Goal: Task Accomplishment & Management: Manage account settings

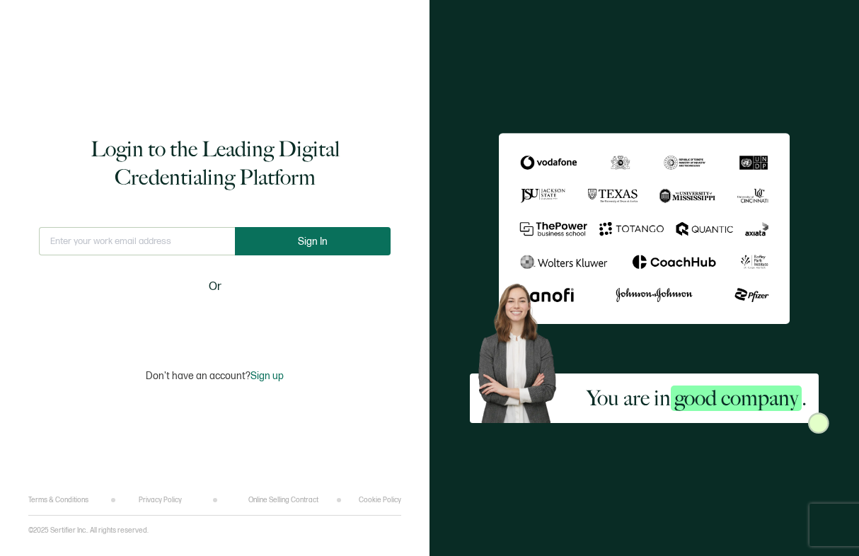
type input "[EMAIL_ADDRESS][PERSON_NAME][DOMAIN_NAME]"
click at [294, 238] on button "Sign In" at bounding box center [313, 241] width 156 height 28
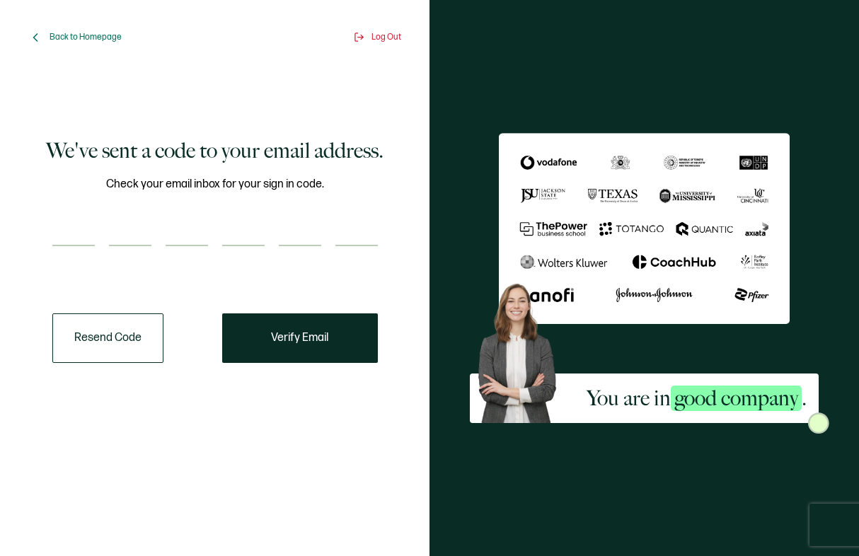
click at [81, 246] on input "number" at bounding box center [73, 232] width 42 height 28
paste input "9"
type input "9"
type input "5"
type input "3"
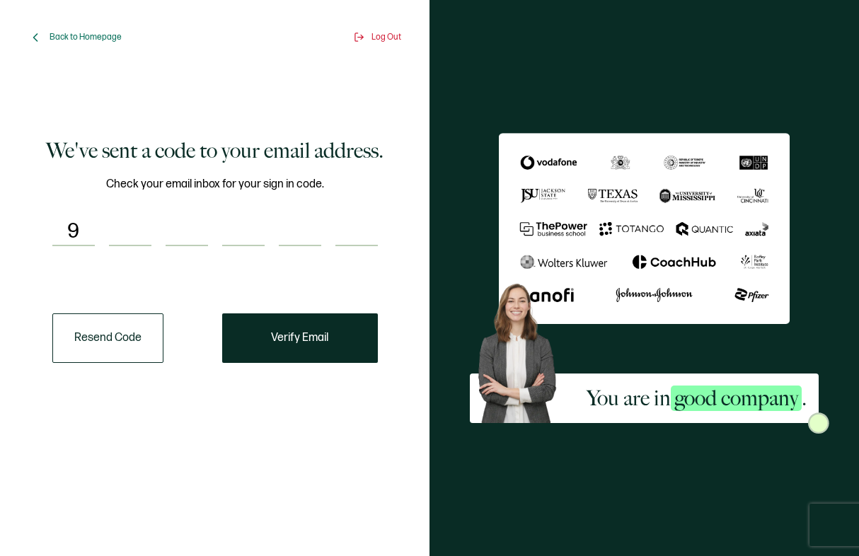
type input "1"
type input "7"
type input "4"
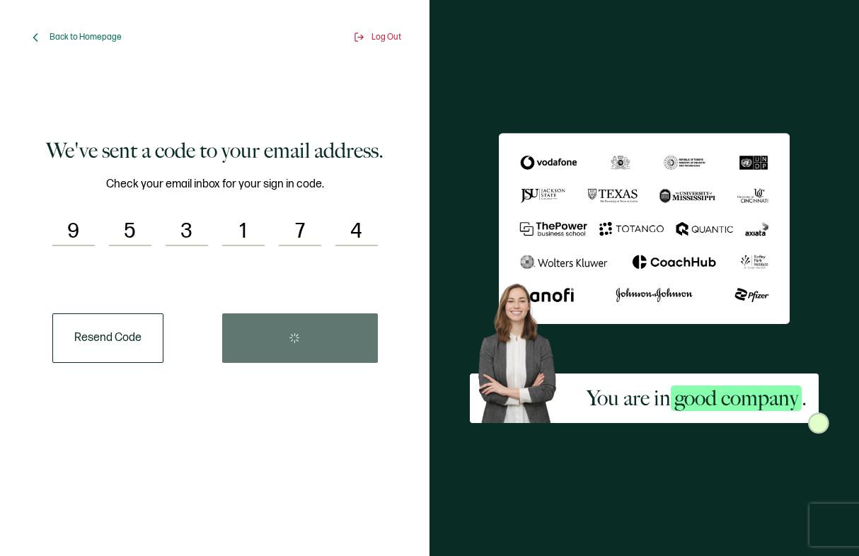
drag, startPoint x: 98, startPoint y: 474, endPoint x: 253, endPoint y: 485, distance: 156.0
click at [98, 474] on div "We've sent a code to your email address. Check your email inbox for your sign i…" at bounding box center [214, 294] width 373 height 482
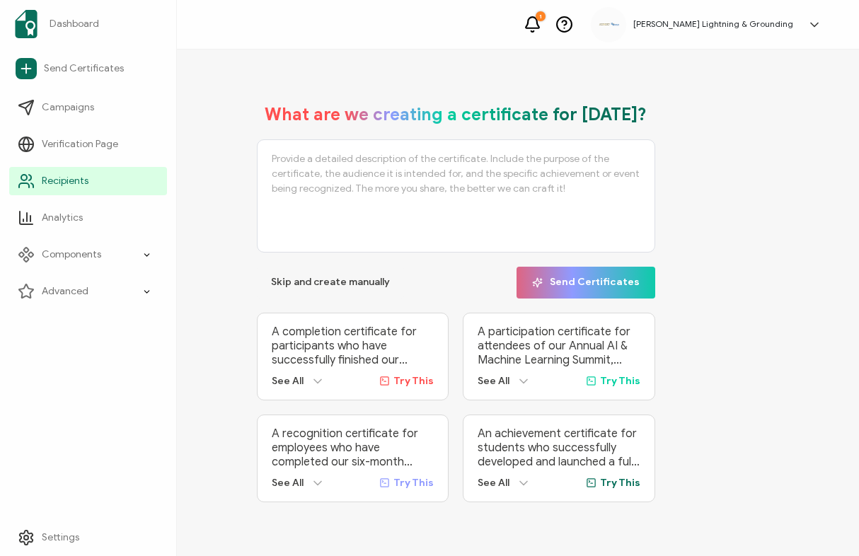
click at [8, 189] on ul "Dashboard Send Certificates Campaigns Verification Page Recipients Analytics Co…" at bounding box center [88, 155] width 176 height 310
click at [18, 189] on link "Recipients" at bounding box center [88, 181] width 158 height 28
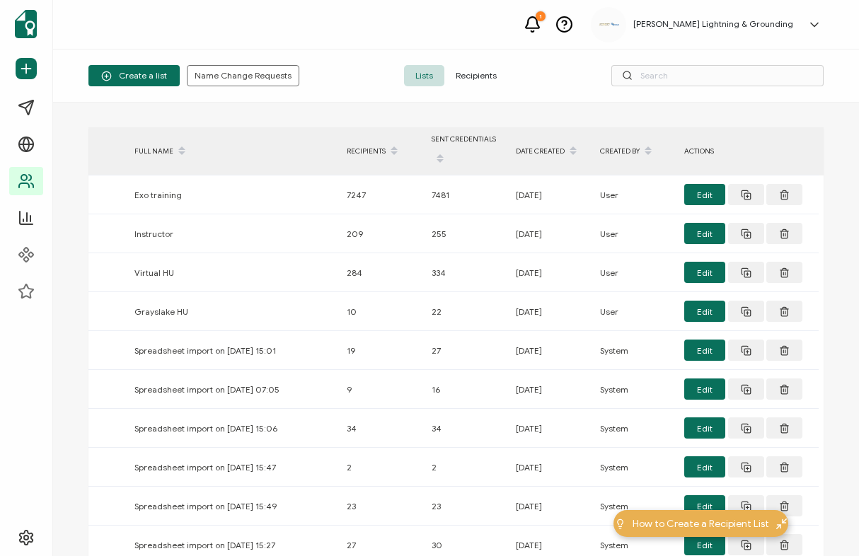
click at [487, 82] on span "Recipients" at bounding box center [476, 75] width 64 height 21
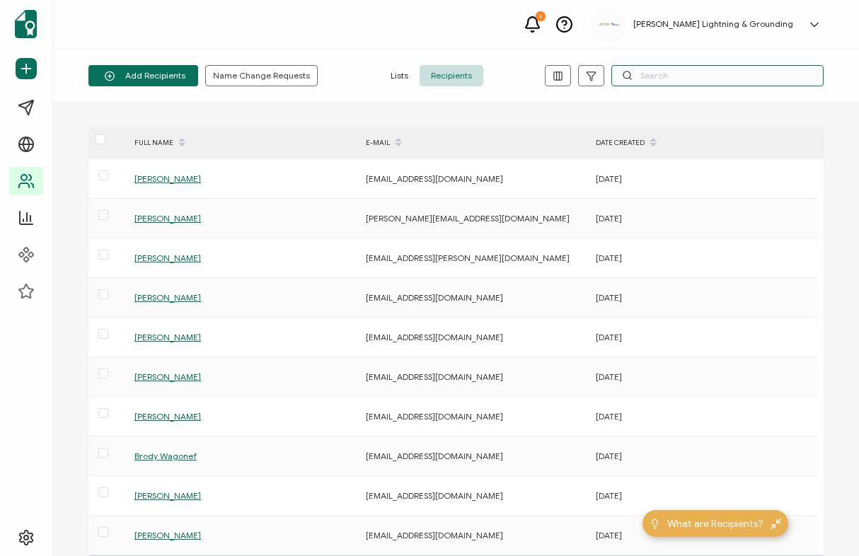
click at [716, 79] on input "text" at bounding box center [717, 75] width 212 height 21
paste input "[PERSON_NAME][EMAIL_ADDRESS][DOMAIN_NAME]"
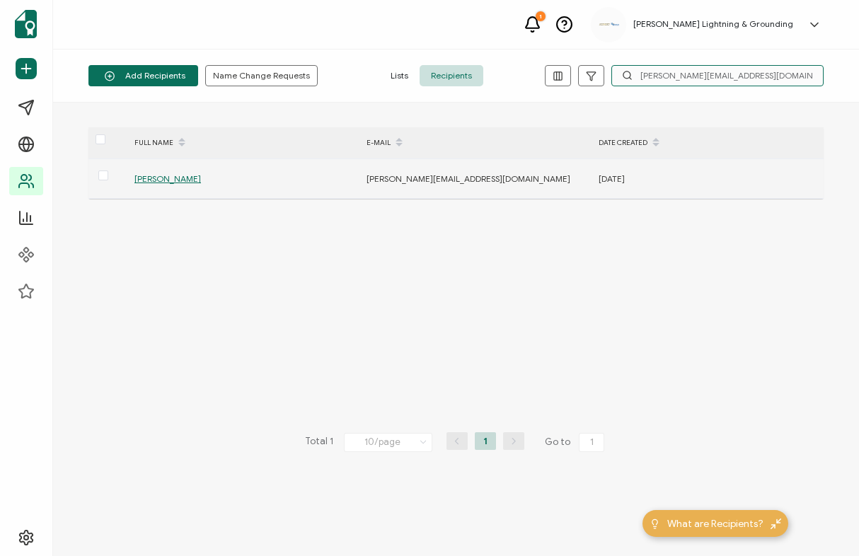
type input "[PERSON_NAME][EMAIL_ADDRESS][DOMAIN_NAME]"
click at [158, 176] on span "[PERSON_NAME]" at bounding box center [167, 178] width 66 height 11
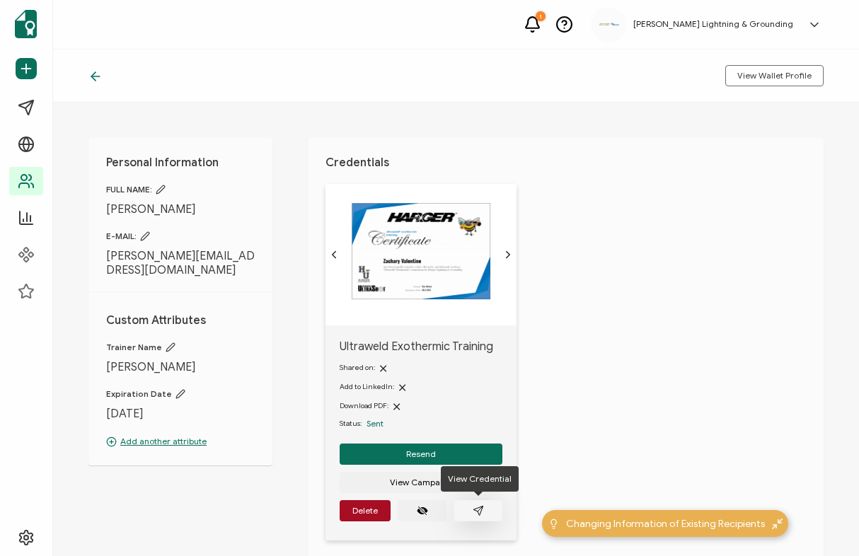
click at [475, 505] on icon "paper plane outline" at bounding box center [478, 510] width 11 height 11
click at [98, 76] on icon at bounding box center [95, 76] width 14 height 14
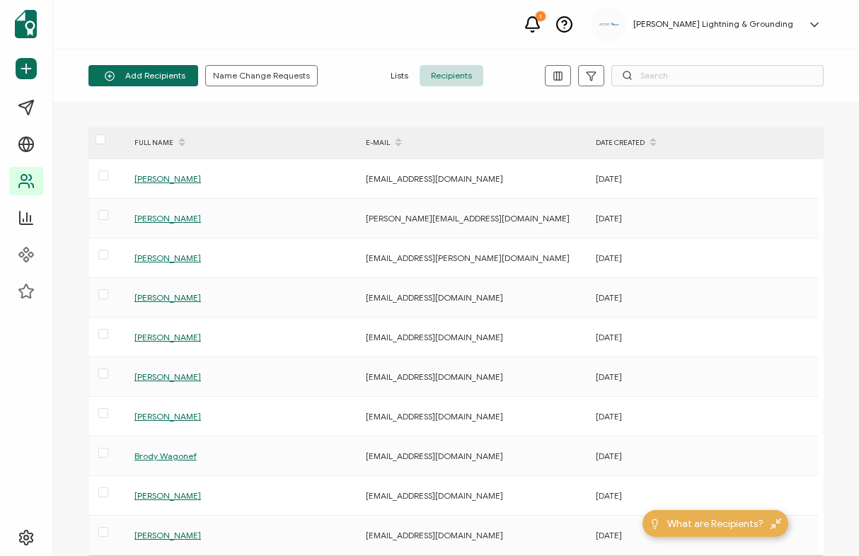
drag, startPoint x: 843, startPoint y: 121, endPoint x: 811, endPoint y: 98, distance: 39.5
click at [843, 121] on div "FULL NAME E-MAIL DATE CREATED [PERSON_NAME] [EMAIL_ADDRESS][DOMAIN_NAME] [DATE]…" at bounding box center [456, 329] width 806 height 453
click at [737, 74] on input "text" at bounding box center [717, 75] width 212 height 21
paste input "[EMAIL_ADDRESS][DOMAIN_NAME]"
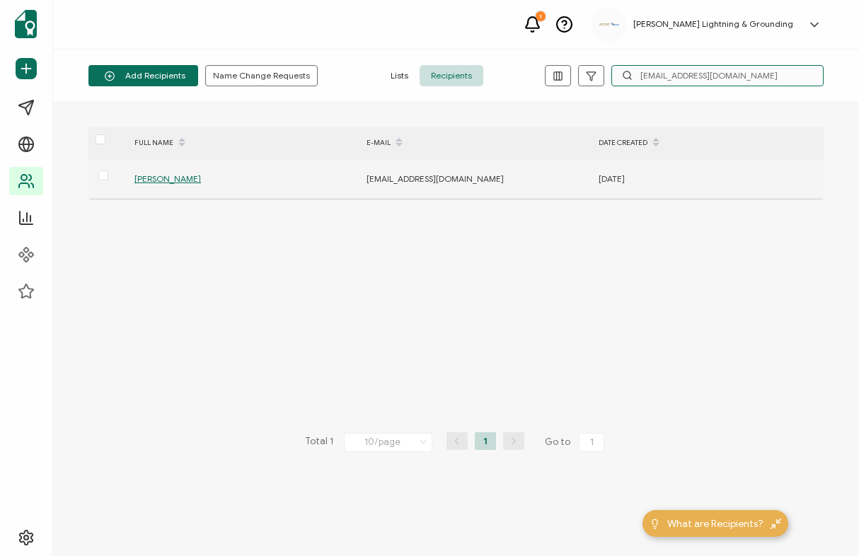
type input "[EMAIL_ADDRESS][DOMAIN_NAME]"
click at [176, 180] on span "[PERSON_NAME]" at bounding box center [167, 178] width 66 height 11
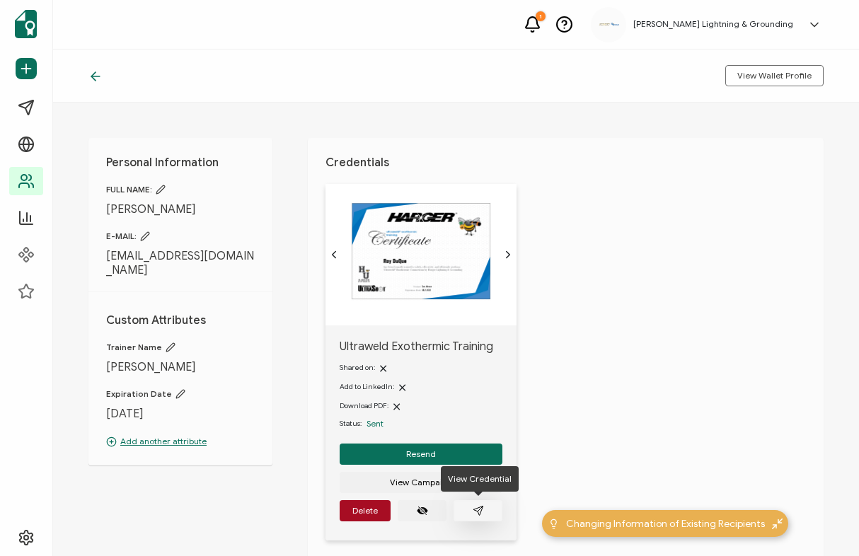
click at [490, 511] on button "button" at bounding box center [477, 510] width 49 height 21
click at [100, 77] on icon at bounding box center [95, 76] width 14 height 14
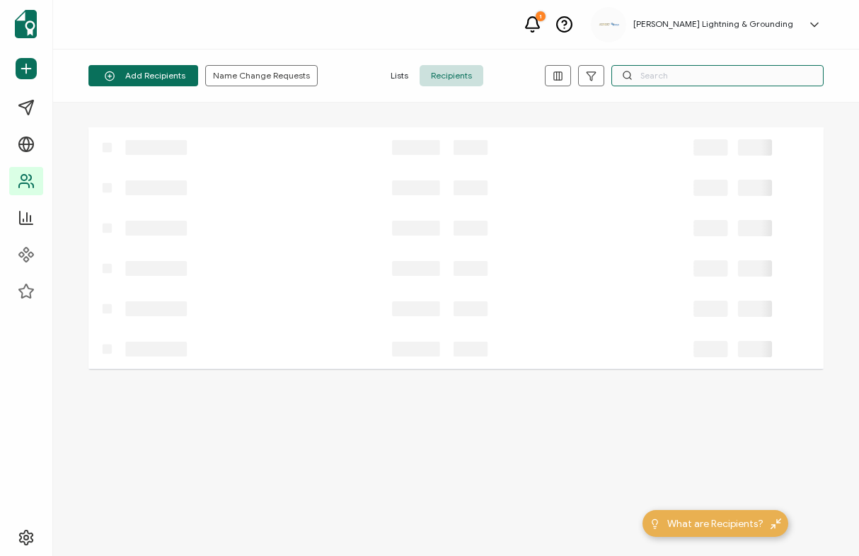
click at [660, 71] on input "text" at bounding box center [717, 75] width 212 height 21
paste input "[EMAIL_ADDRESS][DOMAIN_NAME]"
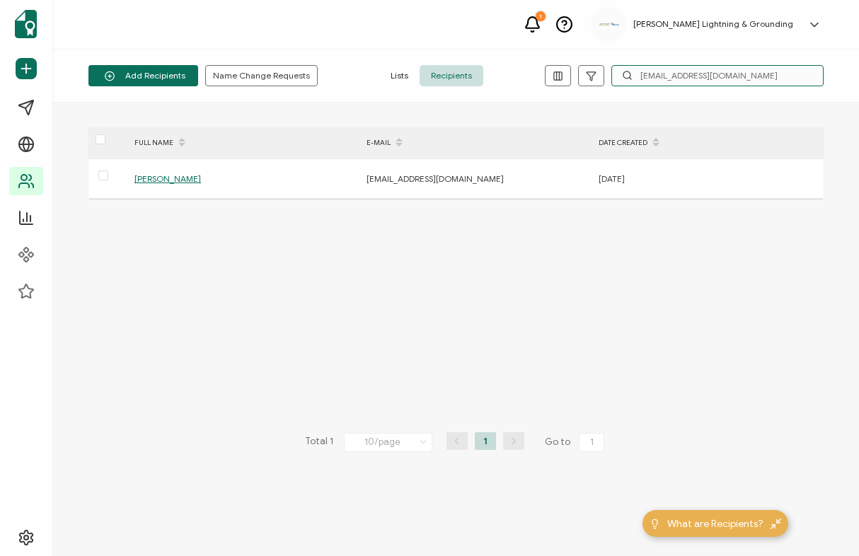
type input "[EMAIL_ADDRESS][DOMAIN_NAME]"
click at [166, 175] on span "[PERSON_NAME]" at bounding box center [167, 178] width 66 height 11
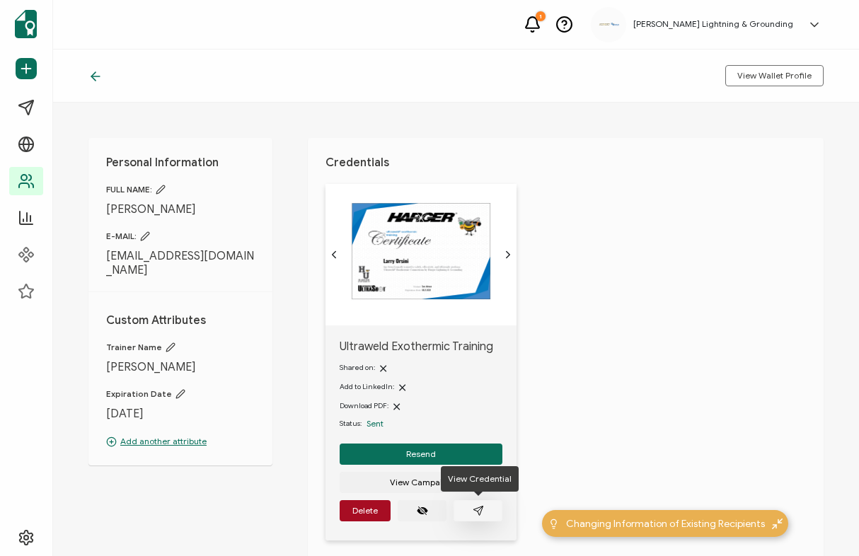
click at [485, 509] on button "button" at bounding box center [477, 510] width 49 height 21
drag, startPoint x: 93, startPoint y: 74, endPoint x: 779, endPoint y: 42, distance: 686.2
click at [99, 74] on icon at bounding box center [95, 76] width 14 height 14
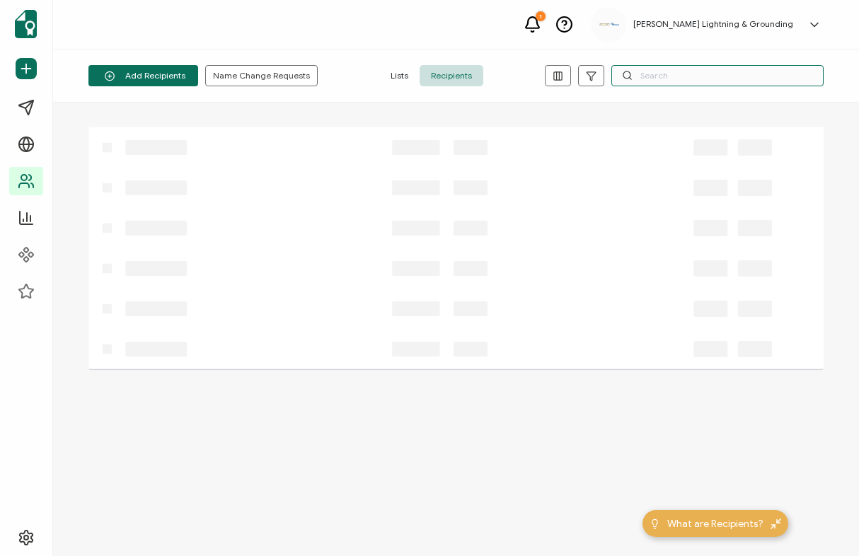
click at [746, 71] on input "text" at bounding box center [717, 75] width 212 height 21
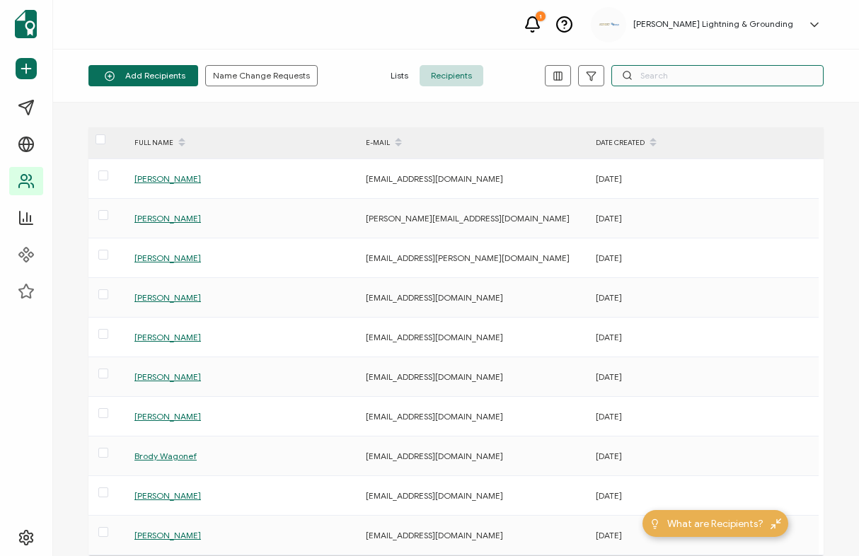
paste input "[EMAIL_ADDRESS][DOMAIN_NAME]"
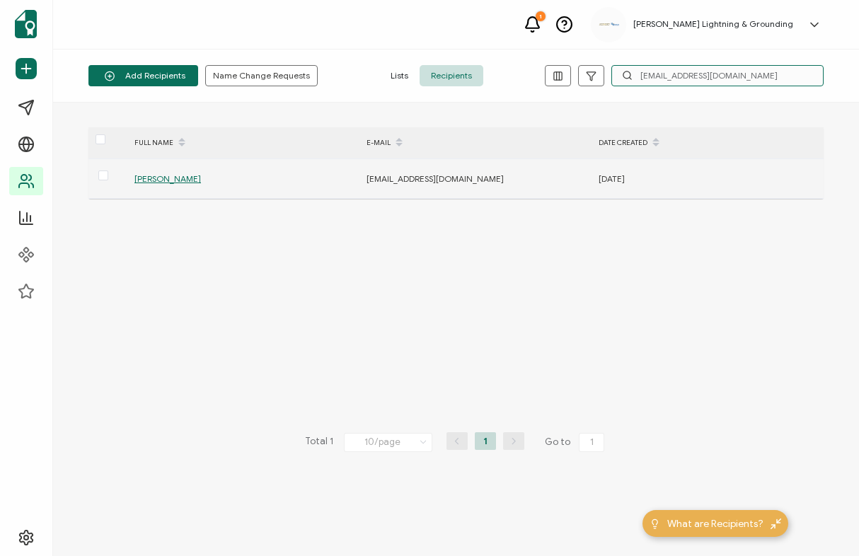
type input "[EMAIL_ADDRESS][DOMAIN_NAME]"
click at [177, 178] on span "[PERSON_NAME]" at bounding box center [167, 178] width 66 height 11
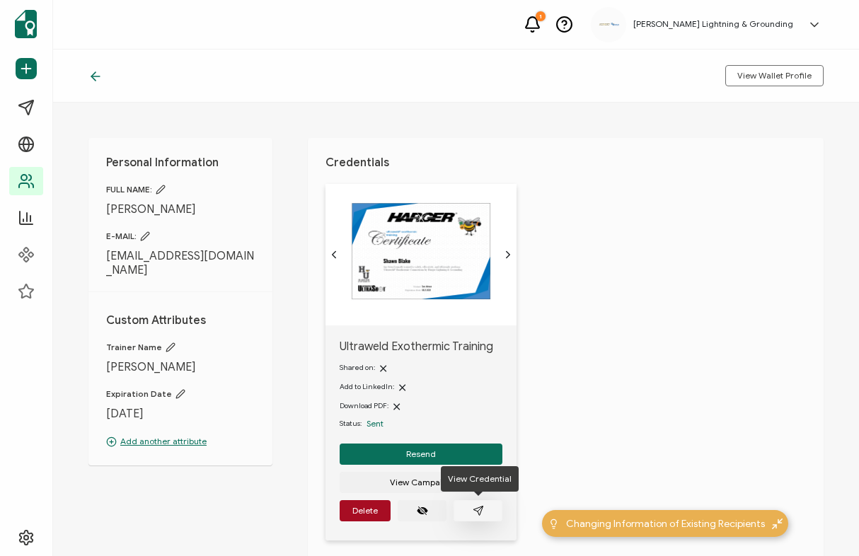
click at [497, 509] on button "button" at bounding box center [477, 510] width 49 height 21
click at [93, 82] on icon at bounding box center [95, 76] width 14 height 14
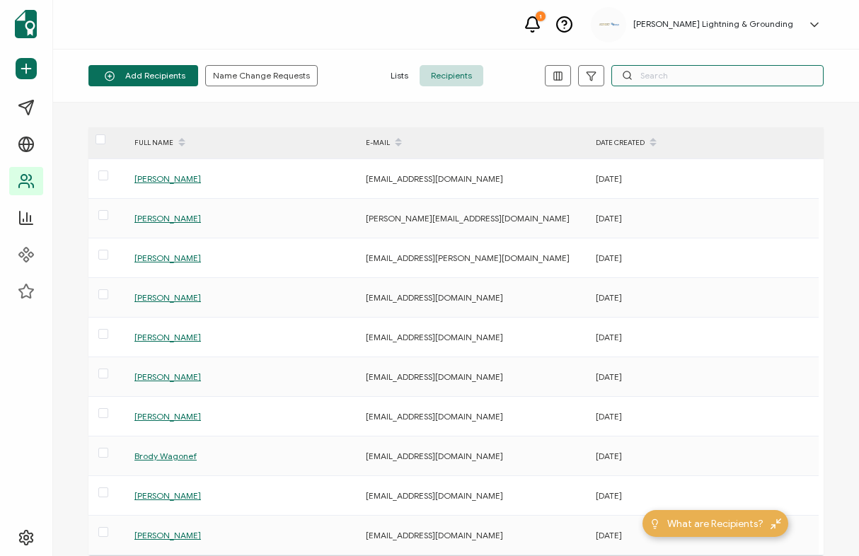
click at [639, 76] on input "text" at bounding box center [717, 75] width 212 height 21
paste input "[EMAIL_ADDRESS][DOMAIN_NAME]"
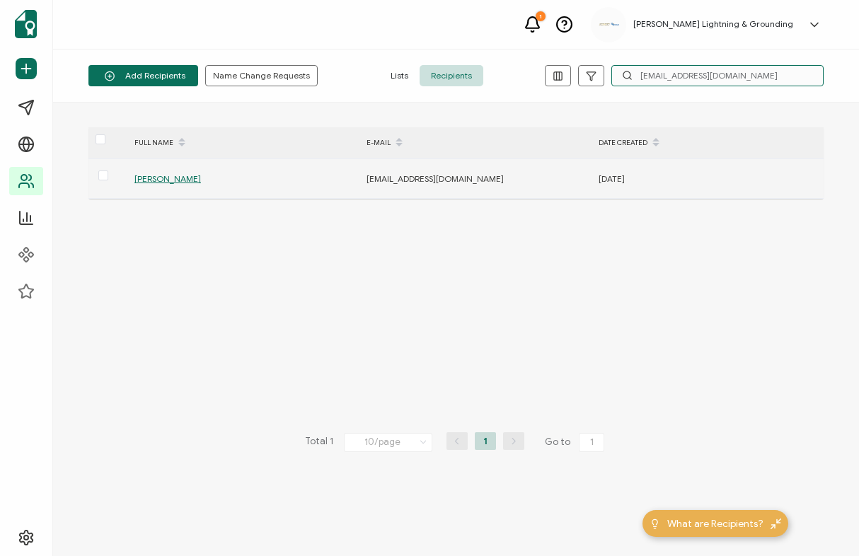
type input "[EMAIL_ADDRESS][DOMAIN_NAME]"
click at [166, 178] on span "[PERSON_NAME]" at bounding box center [167, 178] width 66 height 11
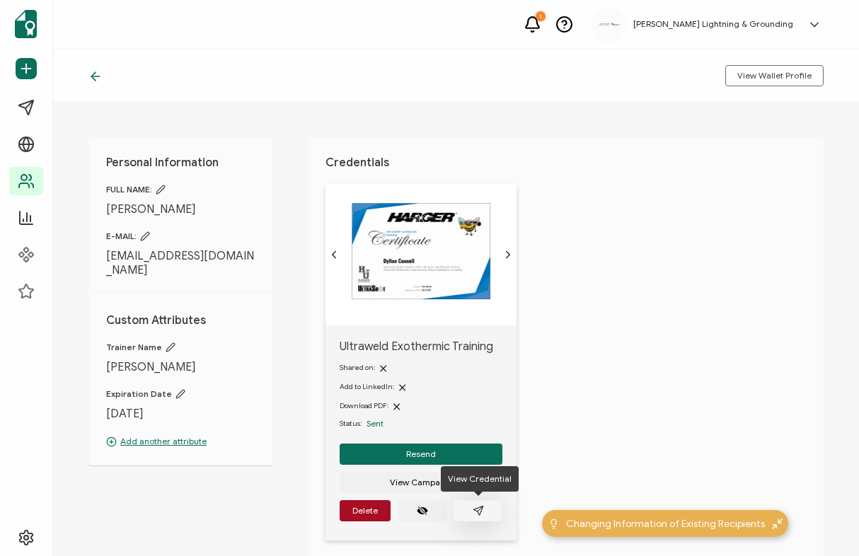
click at [474, 511] on icon "paper plane outline" at bounding box center [478, 510] width 11 height 11
click at [91, 79] on icon at bounding box center [95, 76] width 14 height 14
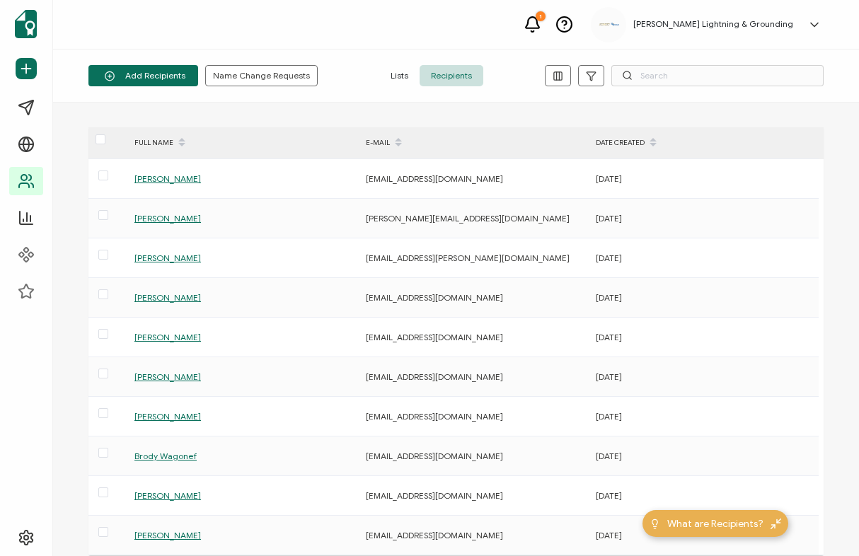
drag, startPoint x: 837, startPoint y: 76, endPoint x: 824, endPoint y: 76, distance: 12.7
click at [837, 76] on div "Add Recipients Upload Spreadsheet Add a Single Recipient Name Change Requests L…" at bounding box center [456, 76] width 806 height 53
click at [816, 76] on input "text" at bounding box center [717, 75] width 212 height 21
paste input "[EMAIL_ADDRESS][DOMAIN_NAME]"
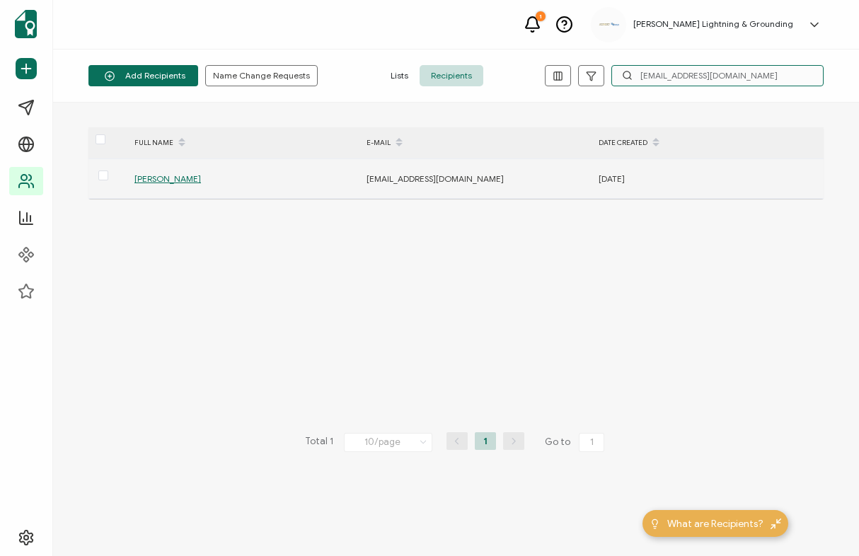
type input "[EMAIL_ADDRESS][DOMAIN_NAME]"
click at [144, 184] on div "[PERSON_NAME]" at bounding box center [242, 178] width 231 height 16
click at [143, 182] on span "[PERSON_NAME]" at bounding box center [167, 178] width 66 height 11
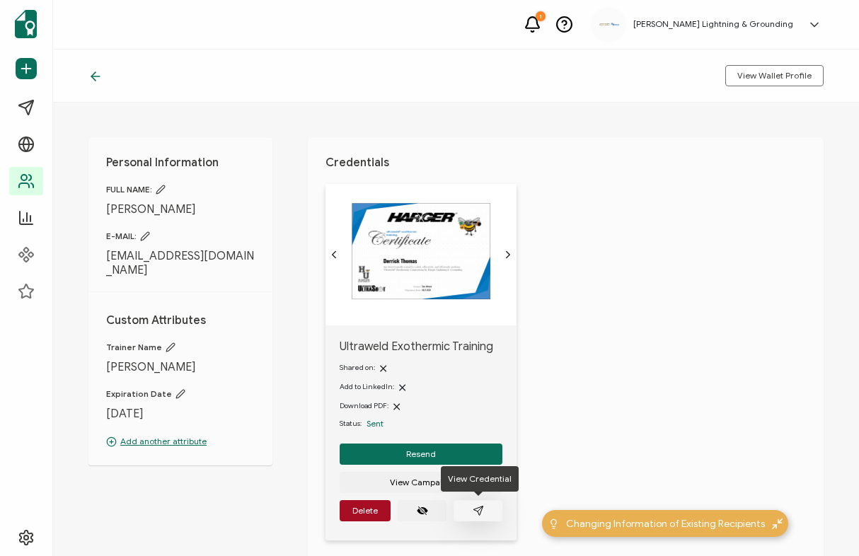
click at [482, 505] on icon "paper plane outline" at bounding box center [478, 510] width 11 height 11
click at [100, 78] on icon at bounding box center [95, 76] width 14 height 14
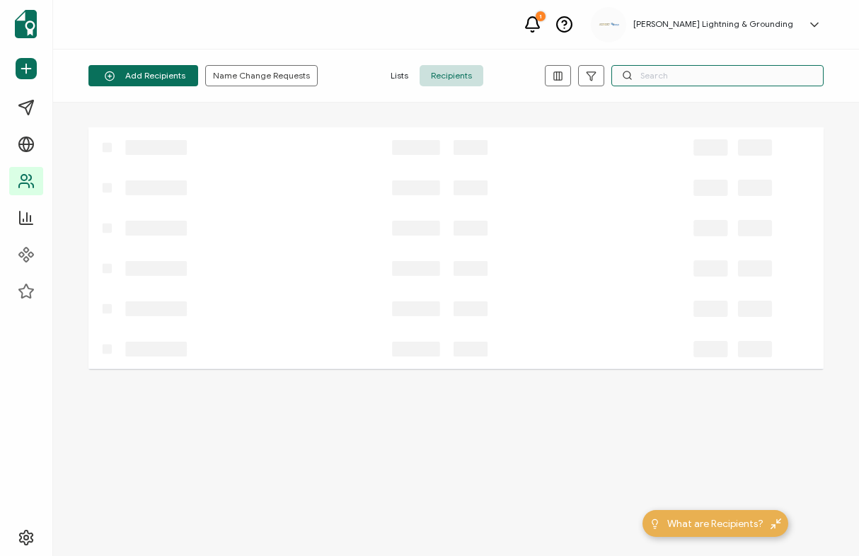
click at [783, 76] on input "text" at bounding box center [717, 75] width 212 height 21
paste input "[PERSON_NAME][EMAIL_ADDRESS][PERSON_NAME][DOMAIN_NAME]"
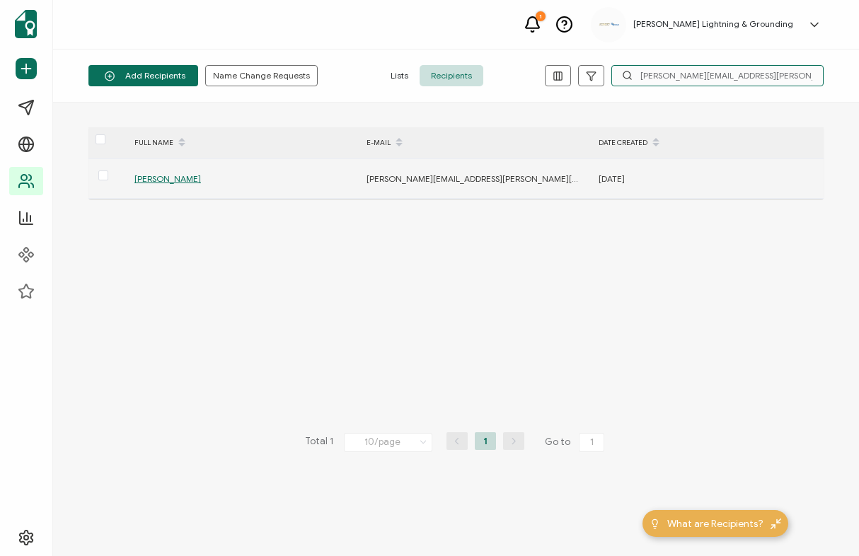
type input "[PERSON_NAME][EMAIL_ADDRESS][PERSON_NAME][DOMAIN_NAME]"
click at [166, 182] on span "[PERSON_NAME]" at bounding box center [167, 178] width 66 height 11
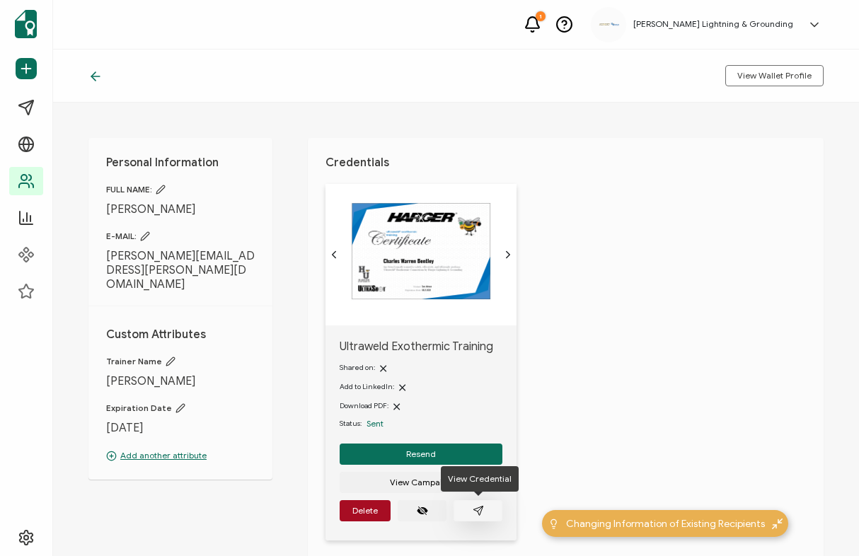
click at [480, 509] on icon "paper plane outline" at bounding box center [478, 510] width 11 height 11
click at [94, 70] on icon at bounding box center [95, 76] width 14 height 14
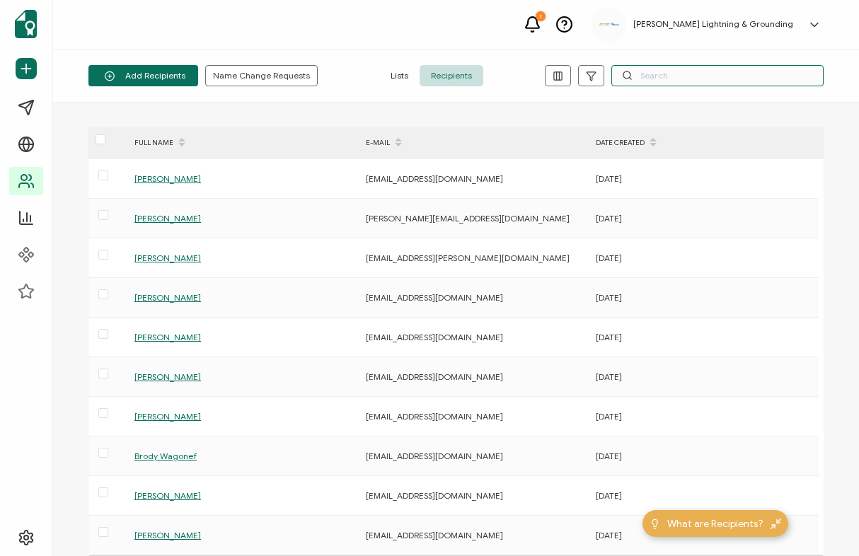
click at [693, 81] on input "text" at bounding box center [717, 75] width 212 height 21
paste input "[PERSON_NAME][EMAIL_ADDRESS][PERSON_NAME][DOMAIN_NAME]"
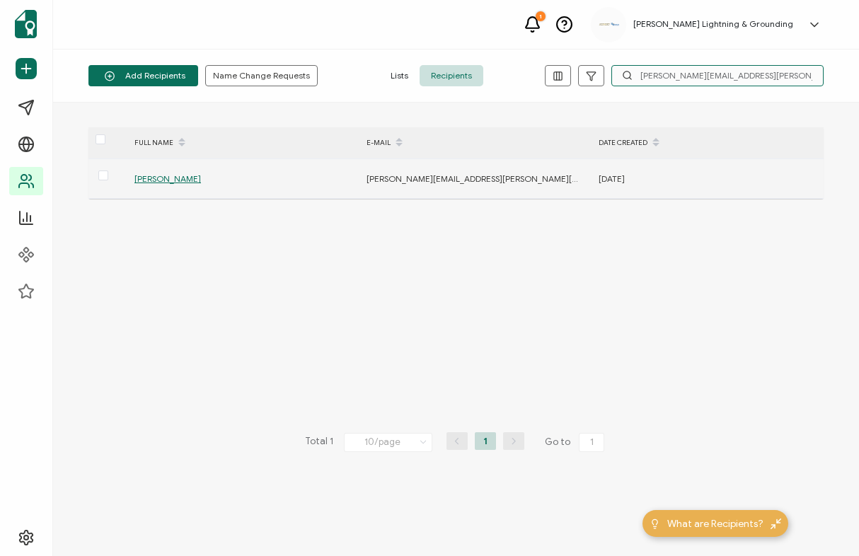
type input "[PERSON_NAME][EMAIL_ADDRESS][PERSON_NAME][DOMAIN_NAME]"
click at [170, 182] on span "[PERSON_NAME]" at bounding box center [167, 178] width 66 height 11
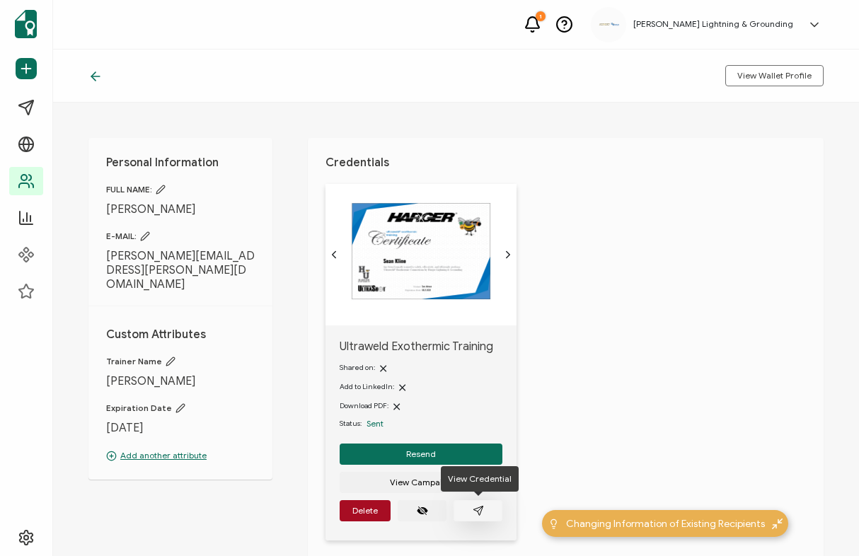
click at [476, 511] on icon "paper plane outline" at bounding box center [477, 510] width 9 height 9
click at [97, 78] on icon at bounding box center [95, 76] width 14 height 14
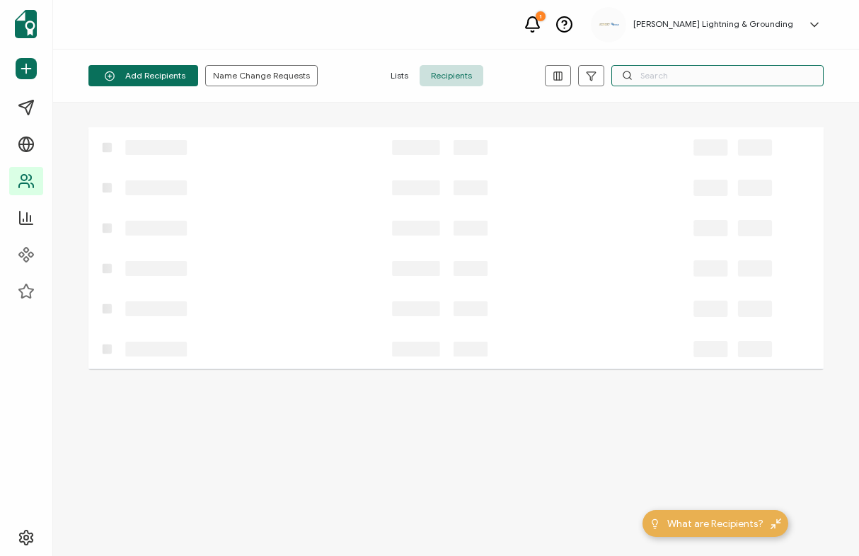
click at [809, 70] on input "text" at bounding box center [717, 75] width 212 height 21
paste input "[PERSON_NAME][EMAIL_ADDRESS][PERSON_NAME][PERSON_NAME][DOMAIN_NAME]"
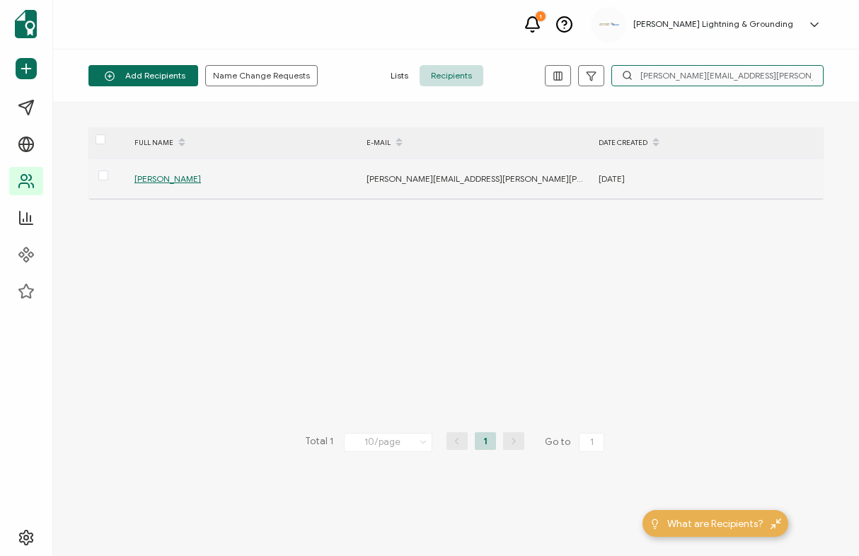
type input "[PERSON_NAME][EMAIL_ADDRESS][PERSON_NAME][PERSON_NAME][DOMAIN_NAME]"
click at [170, 180] on span "[PERSON_NAME]" at bounding box center [167, 178] width 66 height 11
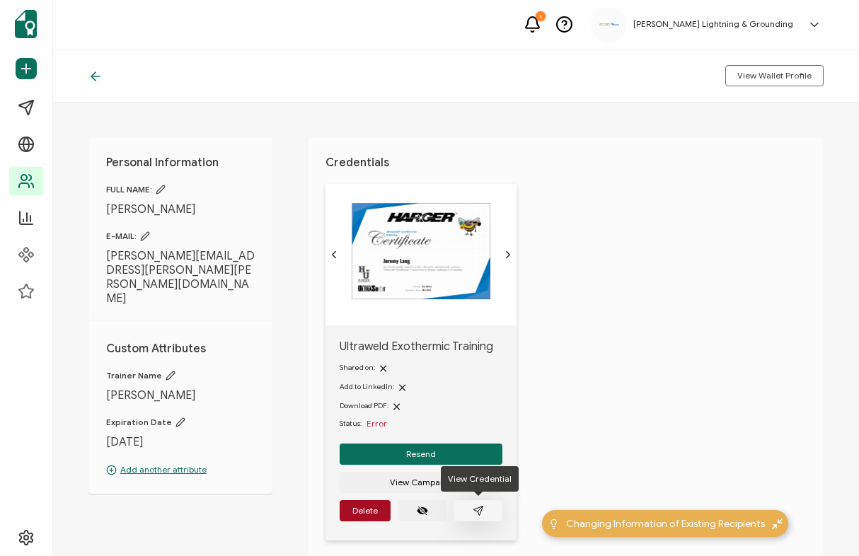
click at [481, 511] on icon "paper plane outline" at bounding box center [478, 510] width 11 height 11
click at [93, 68] on div "View Wallet Profile" at bounding box center [456, 76] width 806 height 53
click at [98, 81] on icon at bounding box center [95, 76] width 14 height 14
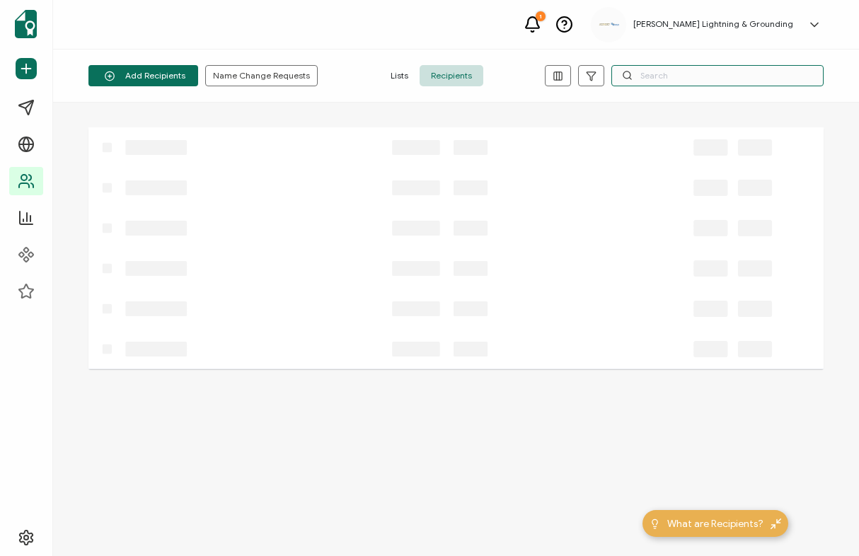
click at [765, 81] on input "text" at bounding box center [717, 75] width 212 height 21
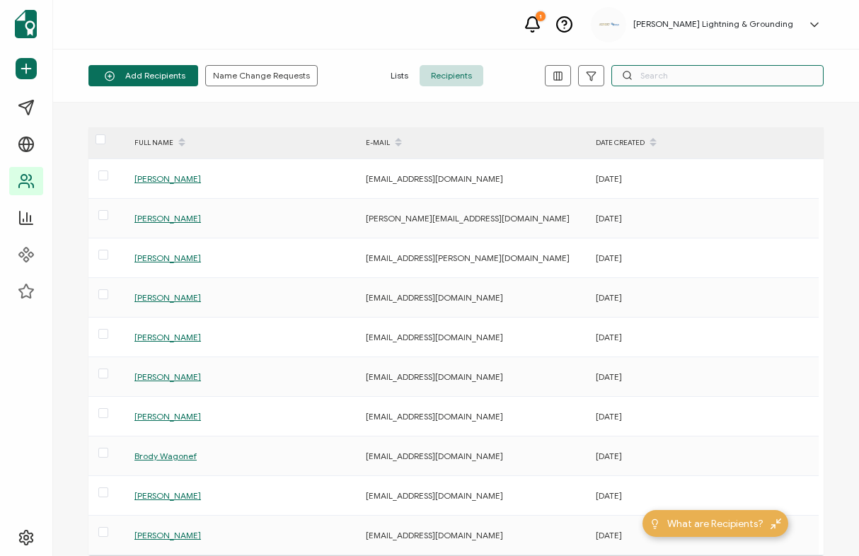
paste input "[PERSON_NAME][EMAIL_ADDRESS][PERSON_NAME][DOMAIN_NAME]"
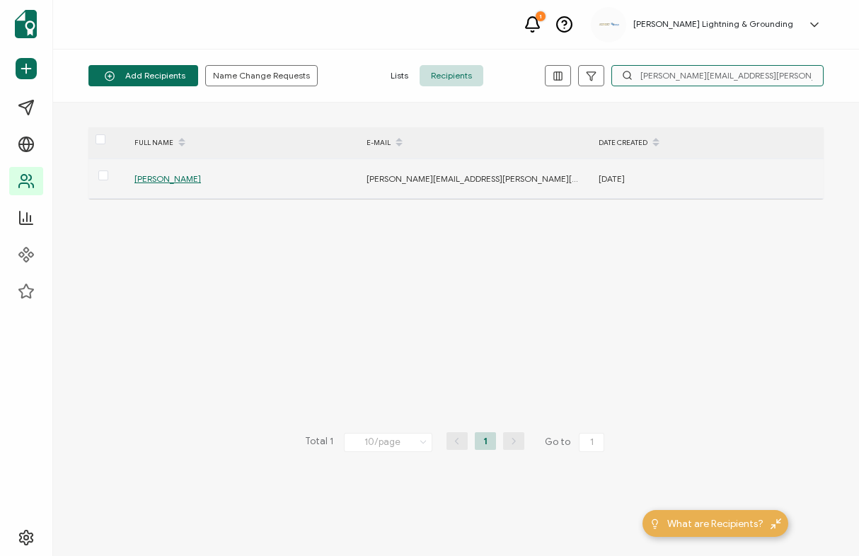
type input "[PERSON_NAME][EMAIL_ADDRESS][PERSON_NAME][DOMAIN_NAME]"
click at [157, 181] on span "[PERSON_NAME]" at bounding box center [167, 178] width 66 height 11
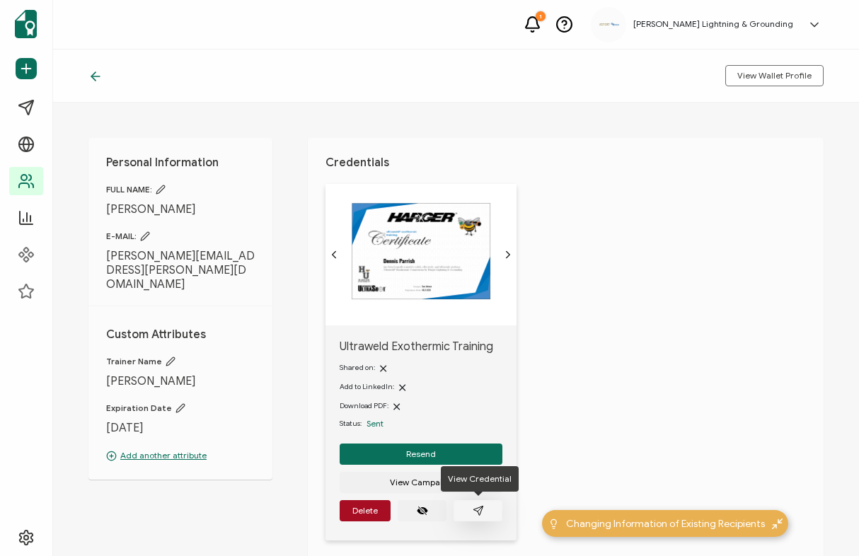
click at [487, 511] on button "button" at bounding box center [477, 510] width 49 height 21
click at [90, 72] on icon at bounding box center [95, 76] width 14 height 14
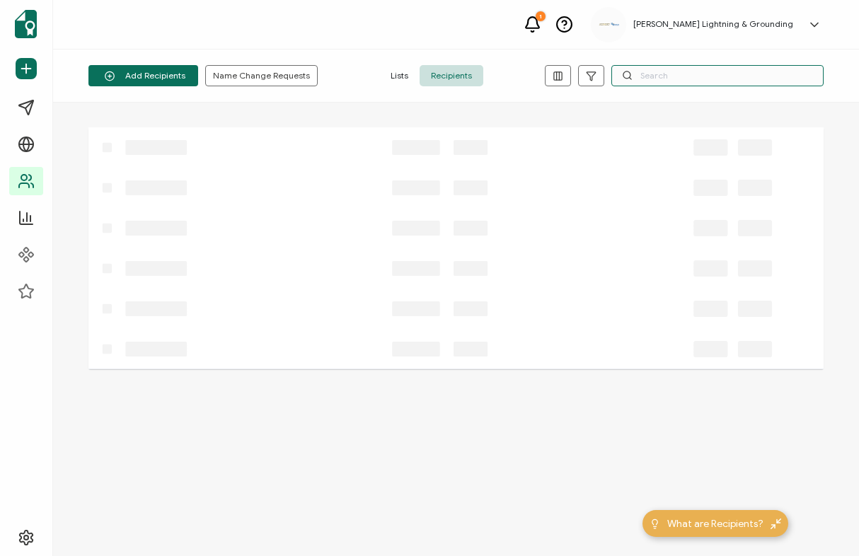
click at [767, 70] on input "text" at bounding box center [717, 75] width 212 height 21
paste input "[EMAIL_ADDRESS][DOMAIN_NAME]"
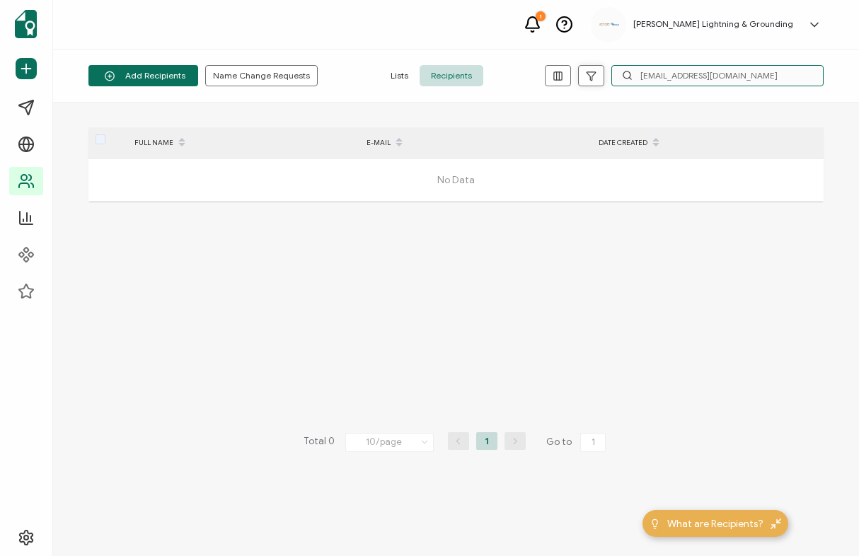
drag, startPoint x: 757, startPoint y: 74, endPoint x: 584, endPoint y: 75, distance: 172.6
click at [584, 75] on div "[EMAIL_ADDRESS][DOMAIN_NAME]" at bounding box center [684, 75] width 279 height 21
paste input "[PERSON_NAME]"
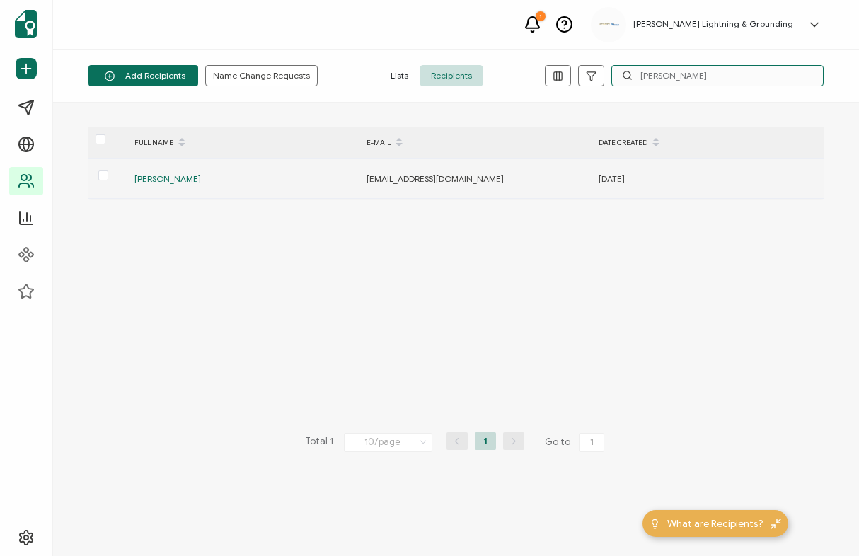
type input "[PERSON_NAME]"
click at [161, 180] on span "[PERSON_NAME]" at bounding box center [167, 178] width 66 height 11
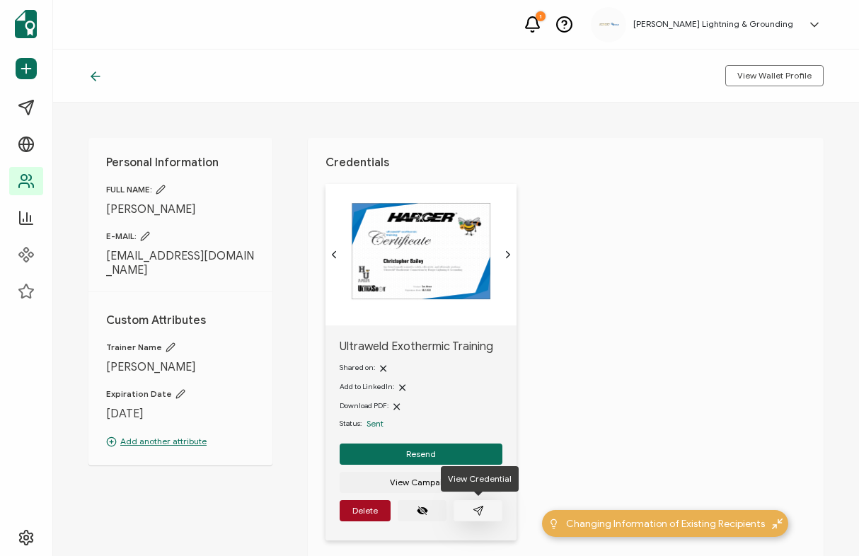
click at [484, 513] on button "button" at bounding box center [477, 510] width 49 height 21
click at [97, 75] on icon at bounding box center [95, 76] width 14 height 14
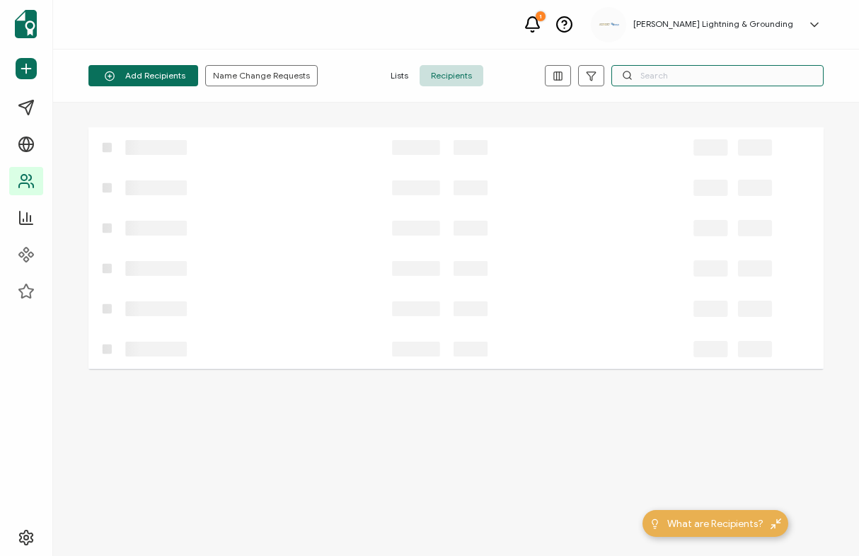
click at [792, 76] on input "text" at bounding box center [717, 75] width 212 height 21
paste input "[PERSON_NAME][EMAIL_ADDRESS][DOMAIN_NAME]"
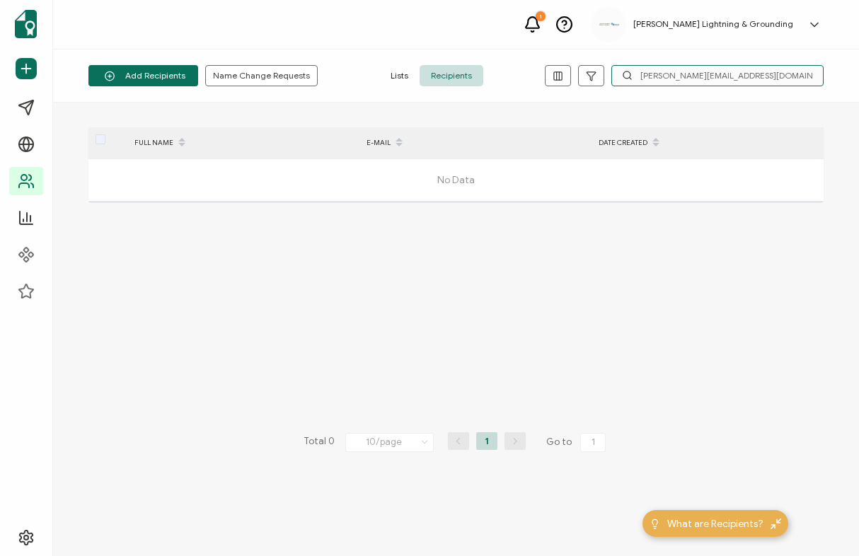
type input "[PERSON_NAME][EMAIL_ADDRESS][DOMAIN_NAME]"
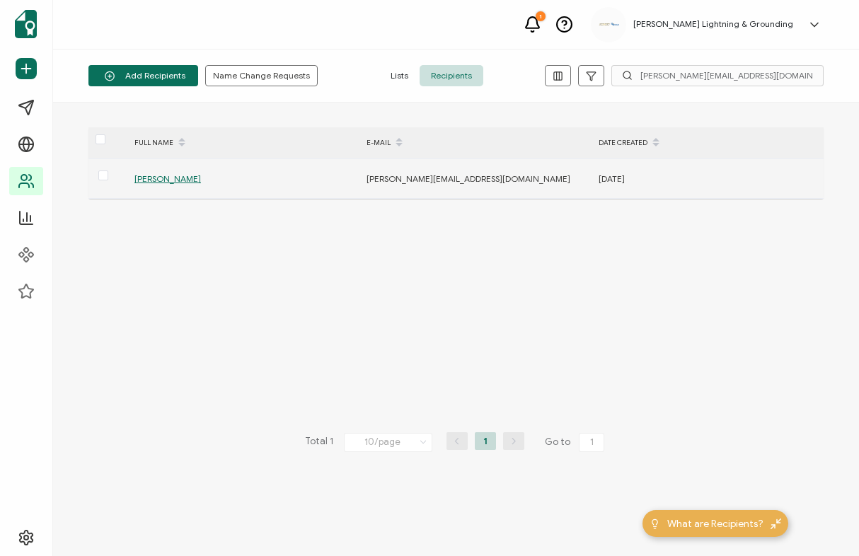
click at [178, 177] on span "[PERSON_NAME]" at bounding box center [167, 178] width 66 height 11
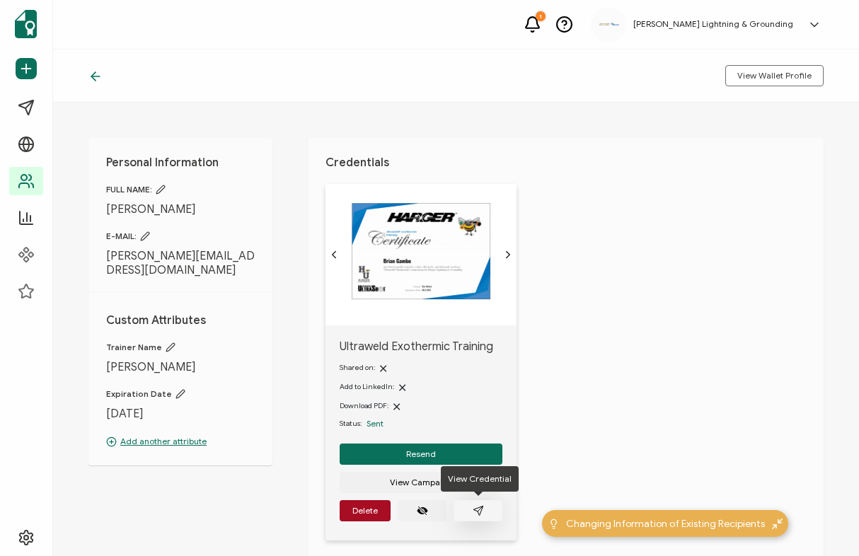
click at [480, 516] on icon "paper plane outline" at bounding box center [478, 510] width 11 height 11
click at [93, 74] on icon at bounding box center [93, 76] width 4 height 8
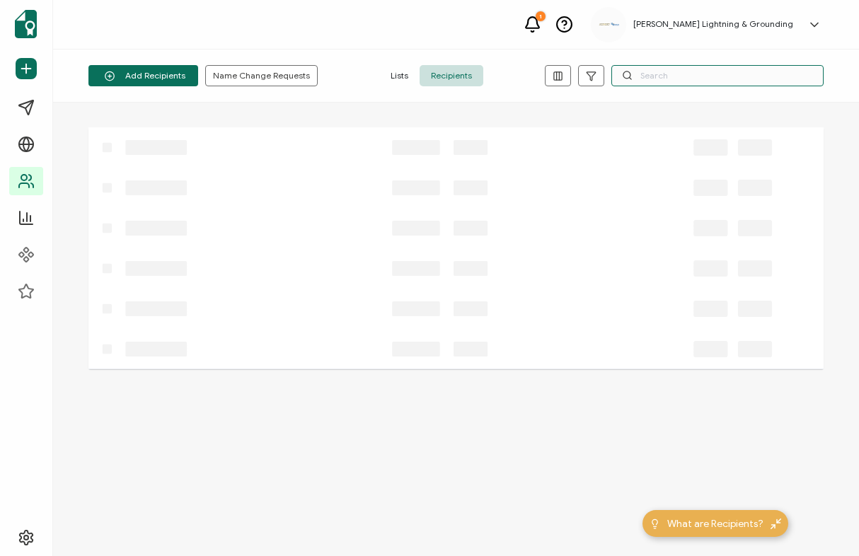
click at [777, 70] on input "text" at bounding box center [717, 75] width 212 height 21
paste input "[PERSON_NAME][EMAIL_ADDRESS][PERSON_NAME][DOMAIN_NAME]"
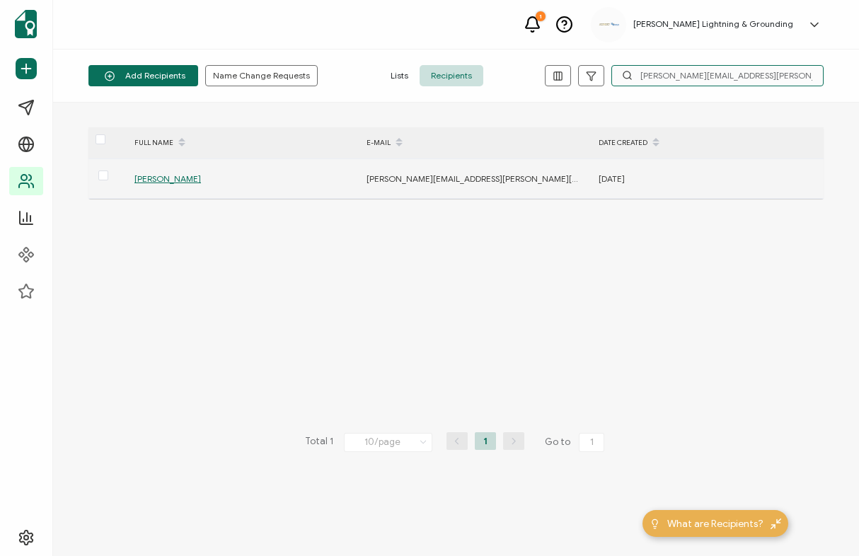
type input "[PERSON_NAME][EMAIL_ADDRESS][PERSON_NAME][DOMAIN_NAME]"
click at [161, 180] on span "[PERSON_NAME]" at bounding box center [167, 178] width 66 height 11
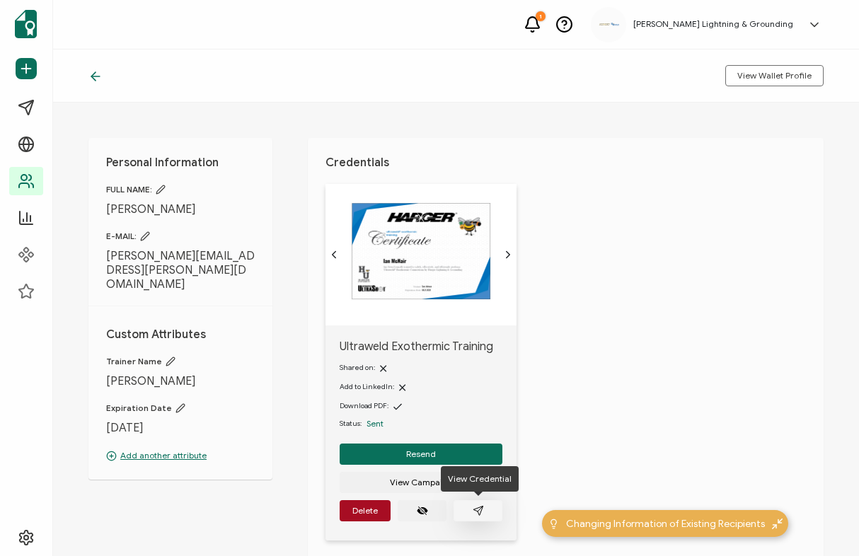
click at [488, 517] on button "button" at bounding box center [477, 510] width 49 height 21
click at [89, 79] on icon at bounding box center [95, 76] width 14 height 14
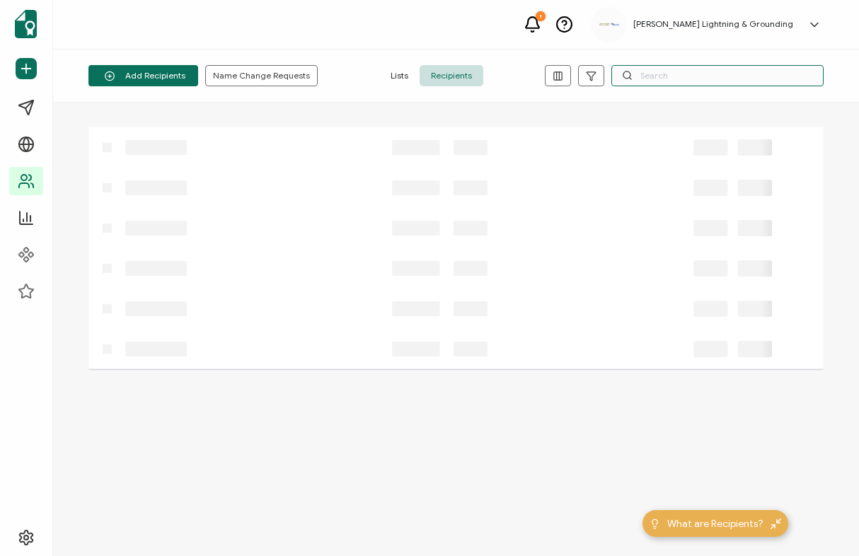
click at [732, 71] on input "text" at bounding box center [717, 75] width 212 height 21
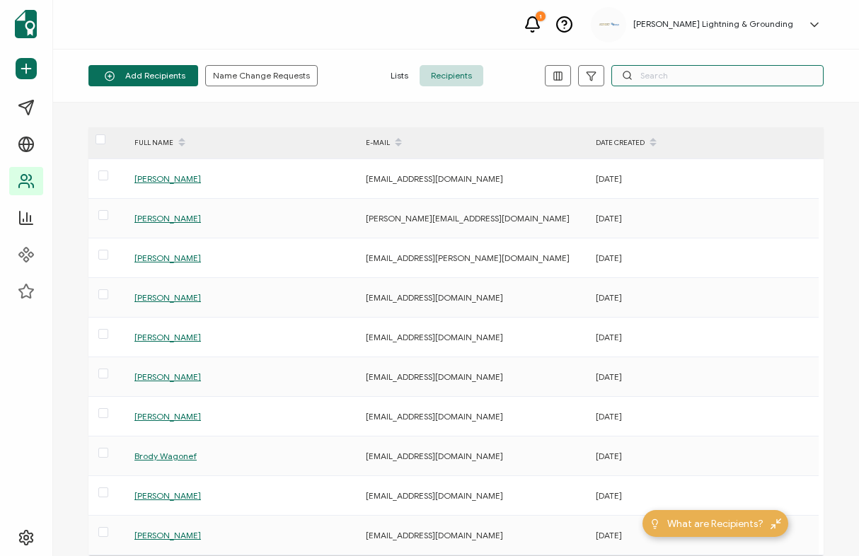
paste input "[EMAIL_ADDRESS][DOMAIN_NAME]"
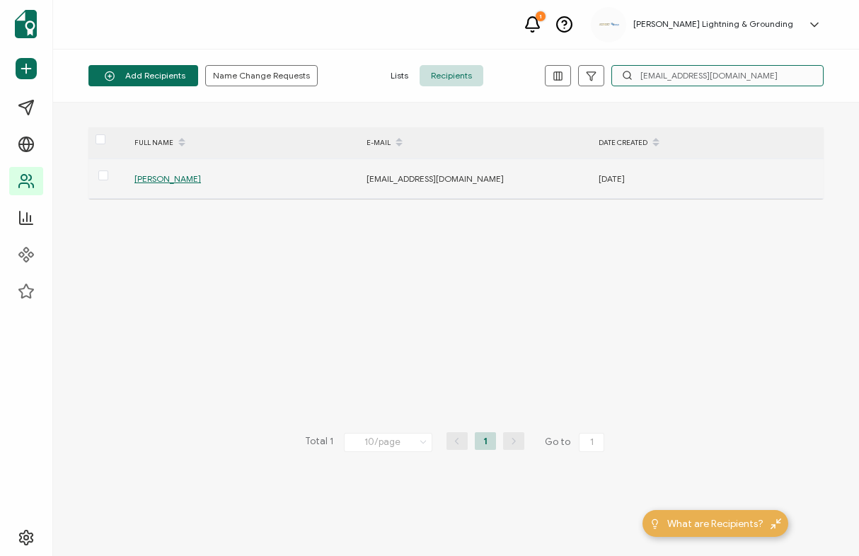
type input "[EMAIL_ADDRESS][DOMAIN_NAME]"
click at [153, 177] on span "[PERSON_NAME]" at bounding box center [167, 178] width 66 height 11
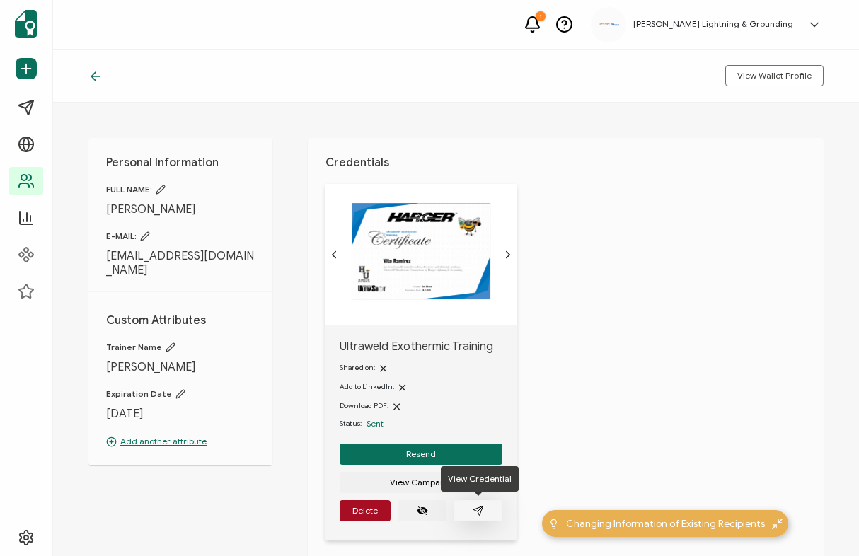
click at [493, 509] on button "button" at bounding box center [477, 510] width 49 height 21
click at [91, 76] on icon at bounding box center [95, 76] width 14 height 14
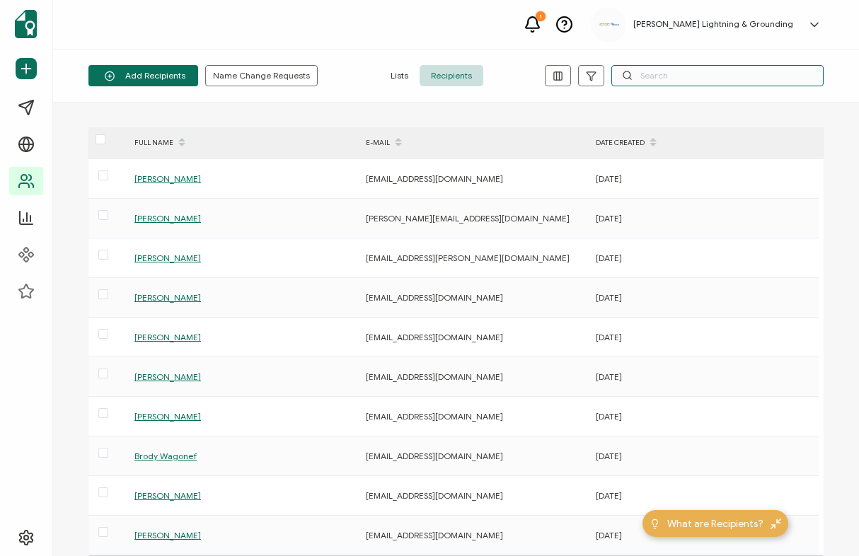
drag, startPoint x: 732, startPoint y: 65, endPoint x: 733, endPoint y: 79, distance: 13.5
click at [732, 65] on input "text" at bounding box center [717, 75] width 212 height 21
paste input "[EMAIL_ADDRESS][DOMAIN_NAME]"
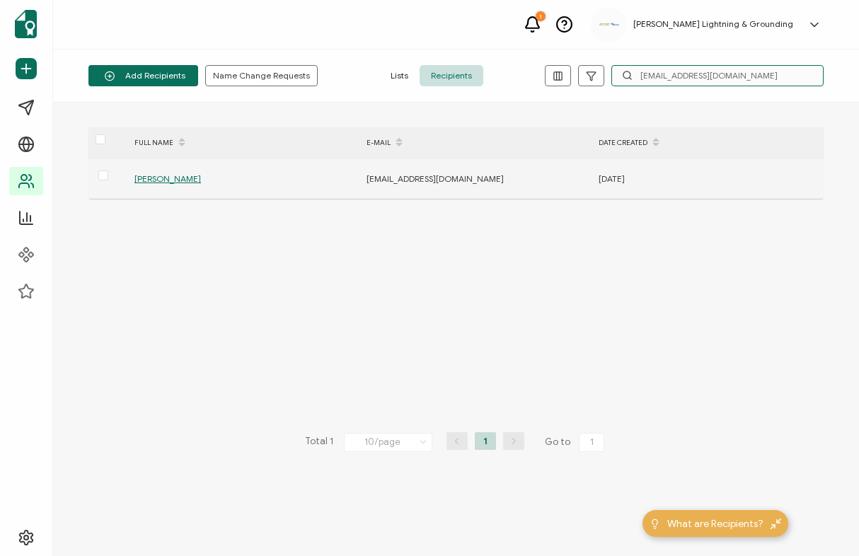
type input "[EMAIL_ADDRESS][DOMAIN_NAME]"
click at [164, 173] on span "[PERSON_NAME]" at bounding box center [167, 178] width 66 height 11
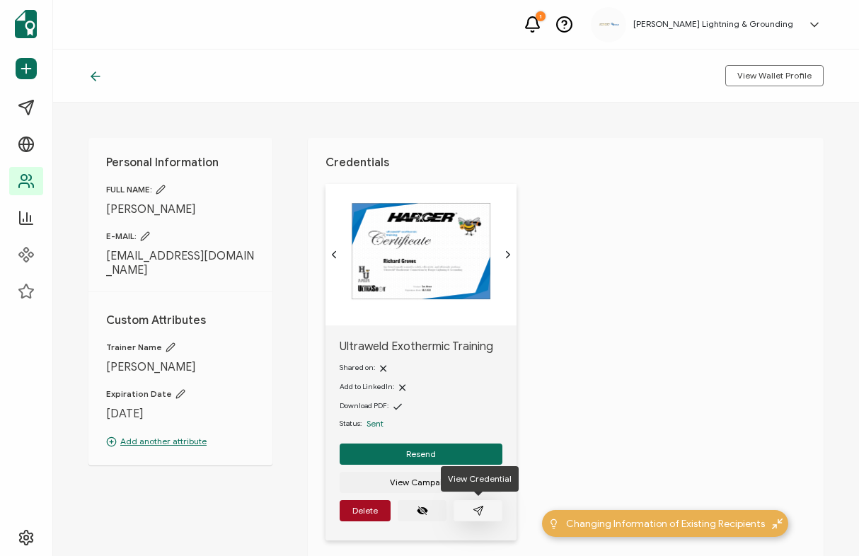
click at [499, 515] on button "button" at bounding box center [477, 510] width 49 height 21
click at [105, 72] on div at bounding box center [98, 76] width 21 height 14
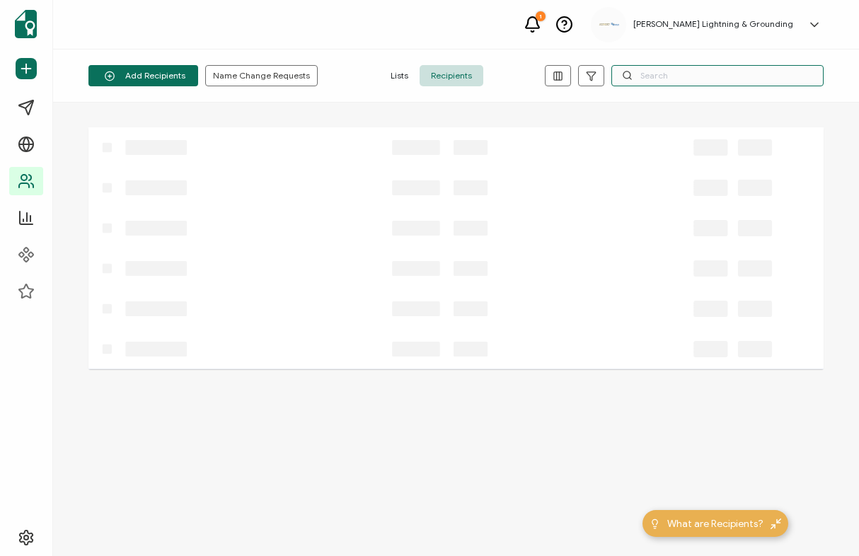
click at [678, 81] on input "text" at bounding box center [717, 75] width 212 height 21
paste input "[EMAIL_ADDRESS][DOMAIN_NAME]"
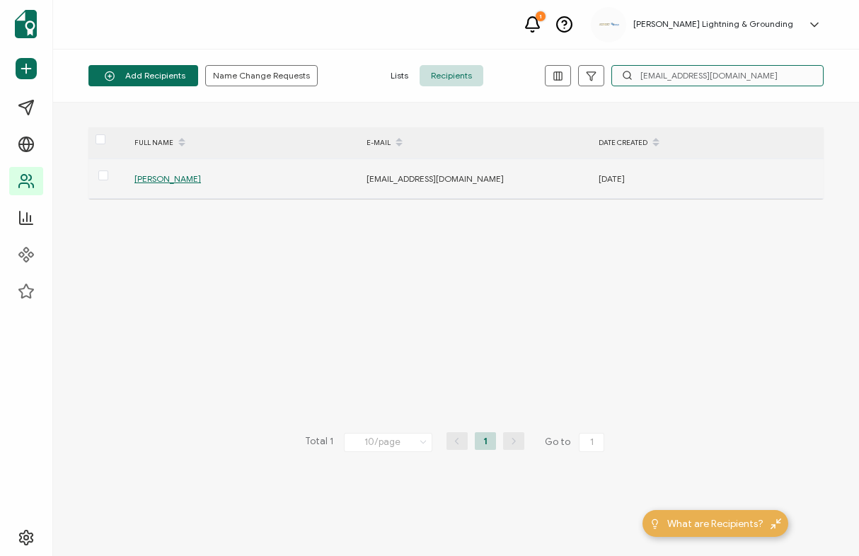
type input "[EMAIL_ADDRESS][DOMAIN_NAME]"
click at [151, 175] on span "[PERSON_NAME]" at bounding box center [167, 178] width 66 height 11
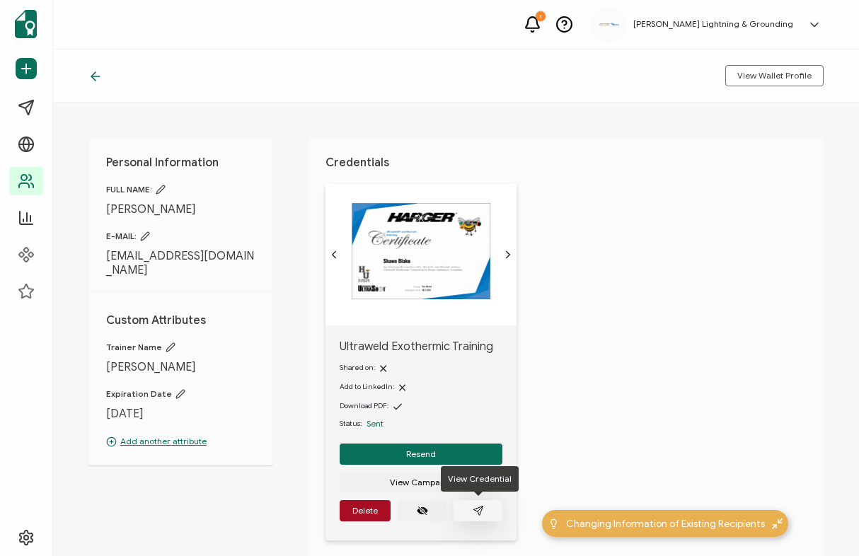
click at [476, 507] on icon "paper plane outline" at bounding box center [478, 510] width 11 height 11
click at [96, 80] on icon at bounding box center [95, 76] width 14 height 14
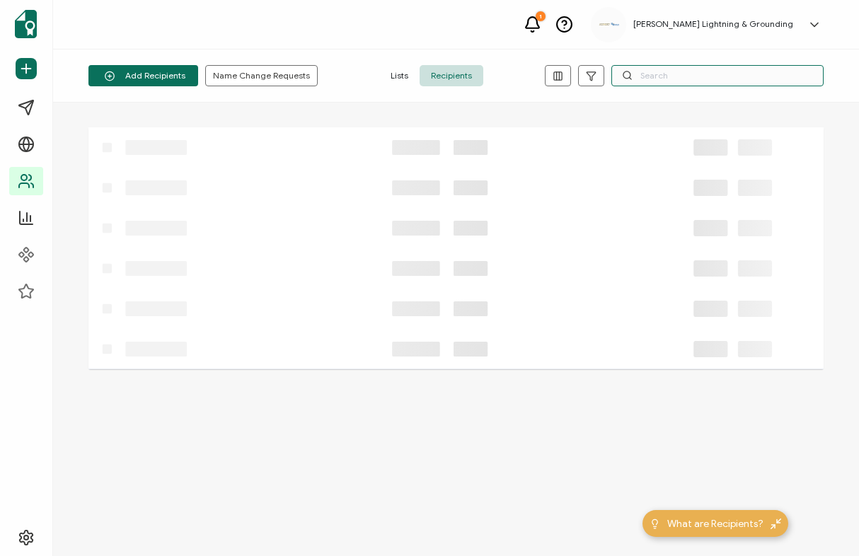
click at [719, 81] on input "text" at bounding box center [717, 75] width 212 height 21
paste input "[EMAIL_ADDRESS][DOMAIN_NAME]"
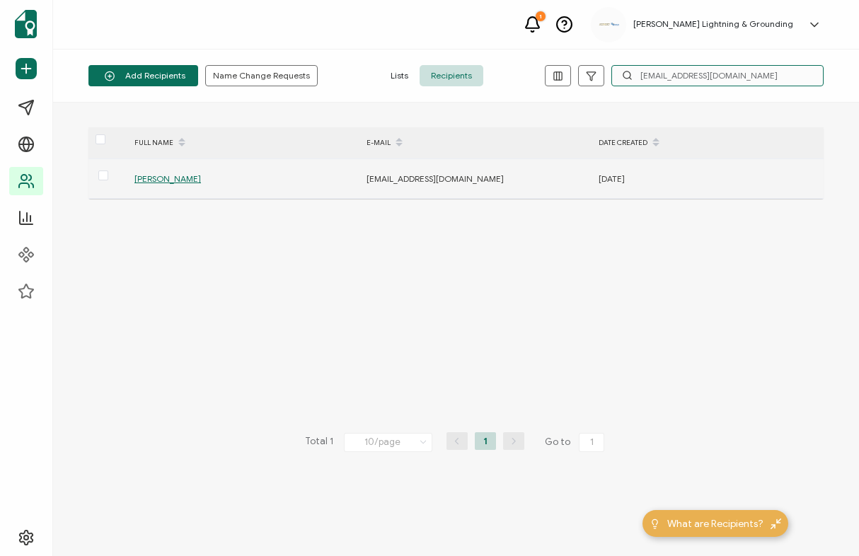
type input "[EMAIL_ADDRESS][DOMAIN_NAME]"
click at [170, 178] on span "[PERSON_NAME]" at bounding box center [167, 178] width 66 height 11
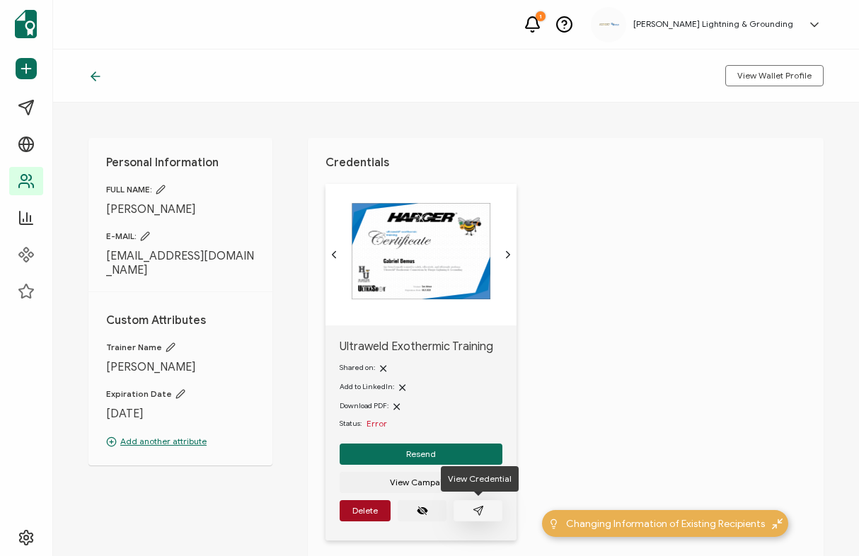
click at [465, 518] on button "button" at bounding box center [477, 510] width 49 height 21
click at [89, 73] on icon at bounding box center [95, 76] width 14 height 14
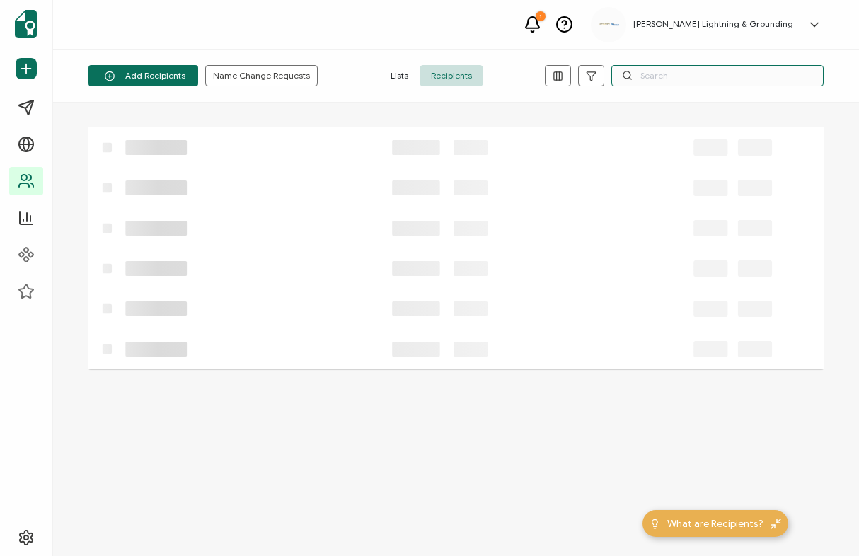
click at [663, 70] on input "text" at bounding box center [717, 75] width 212 height 21
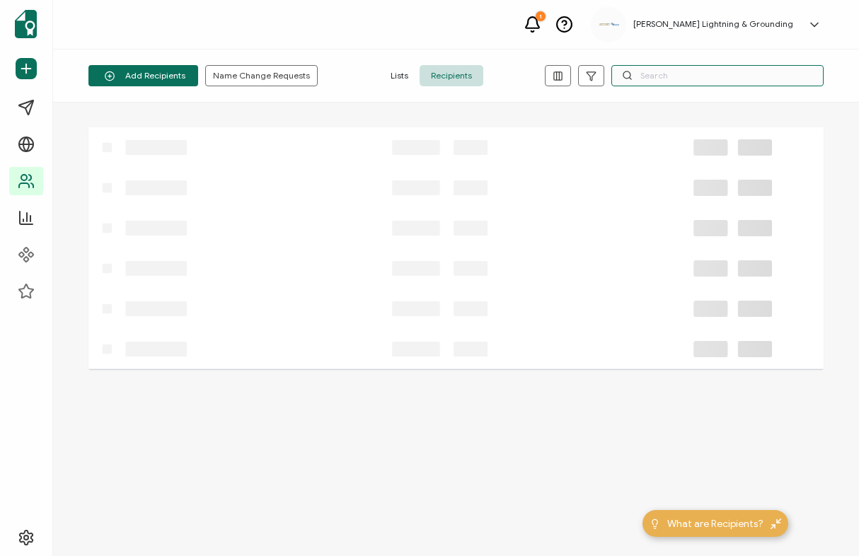
paste input "[EMAIL_ADDRESS][DOMAIN_NAME]"
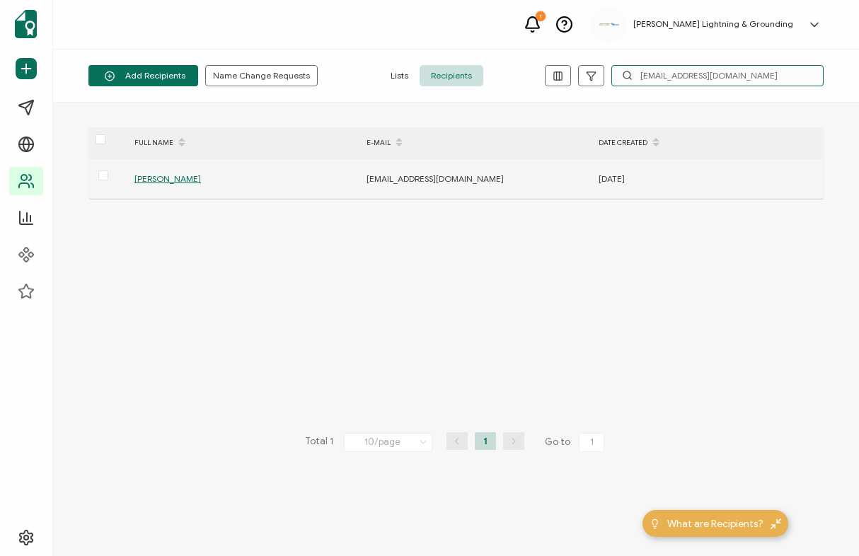
type input "[EMAIL_ADDRESS][DOMAIN_NAME]"
click at [158, 181] on span "[PERSON_NAME]" at bounding box center [167, 178] width 66 height 11
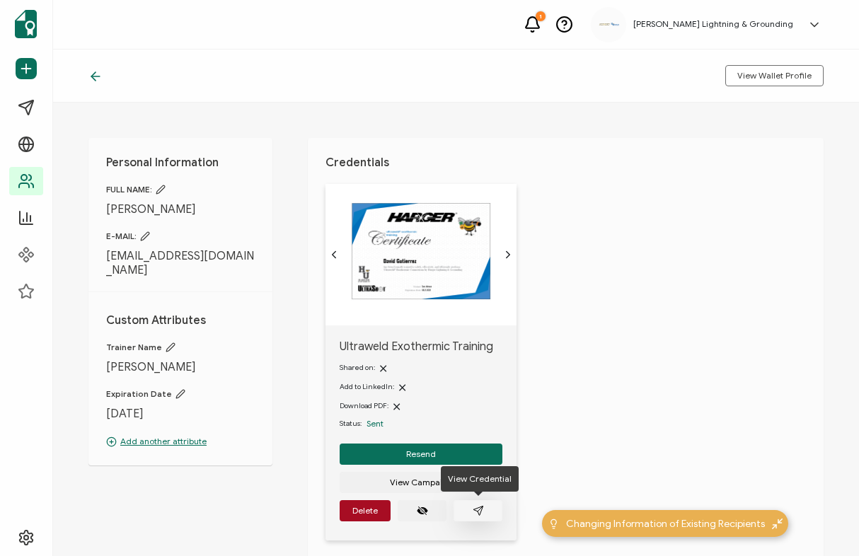
click at [463, 515] on button "button" at bounding box center [477, 510] width 49 height 21
click at [101, 72] on icon at bounding box center [95, 76] width 14 height 14
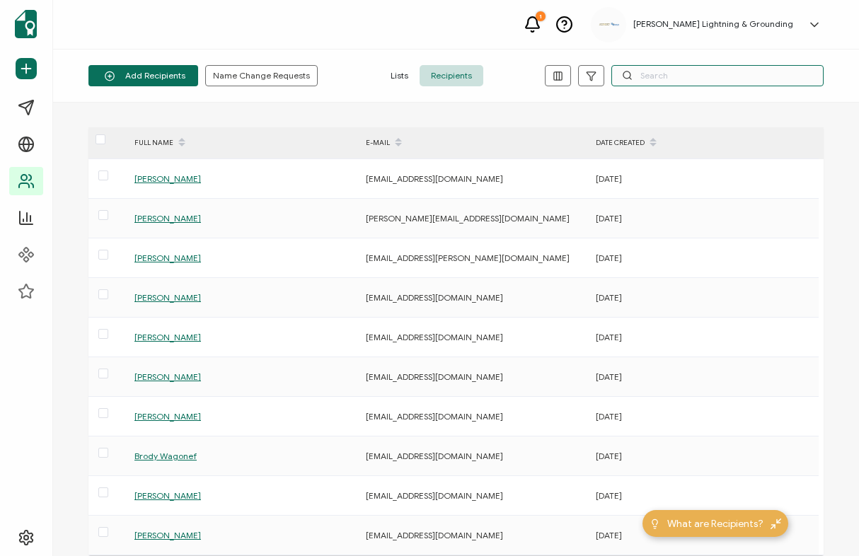
click at [654, 73] on input "text" at bounding box center [717, 75] width 212 height 21
paste input "[EMAIL_ADDRESS][DOMAIN_NAME]"
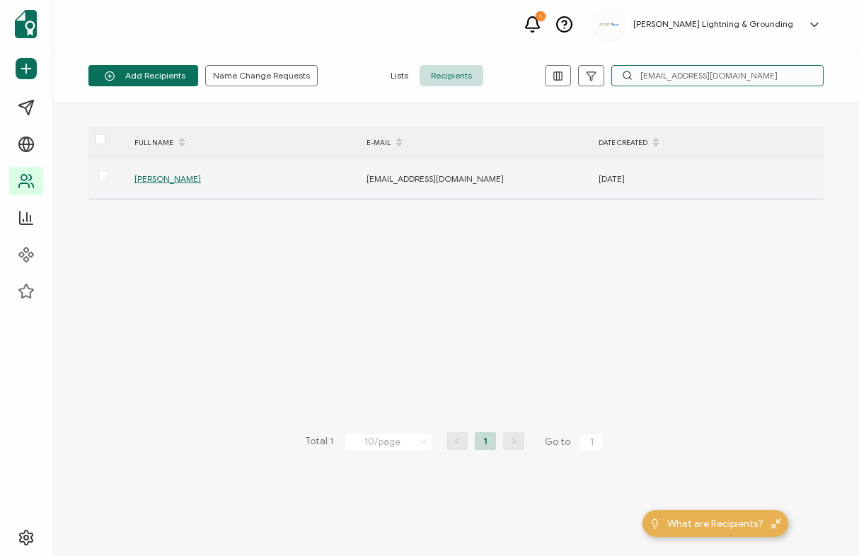
type input "[EMAIL_ADDRESS][DOMAIN_NAME]"
click at [154, 180] on span "[PERSON_NAME]" at bounding box center [167, 178] width 66 height 11
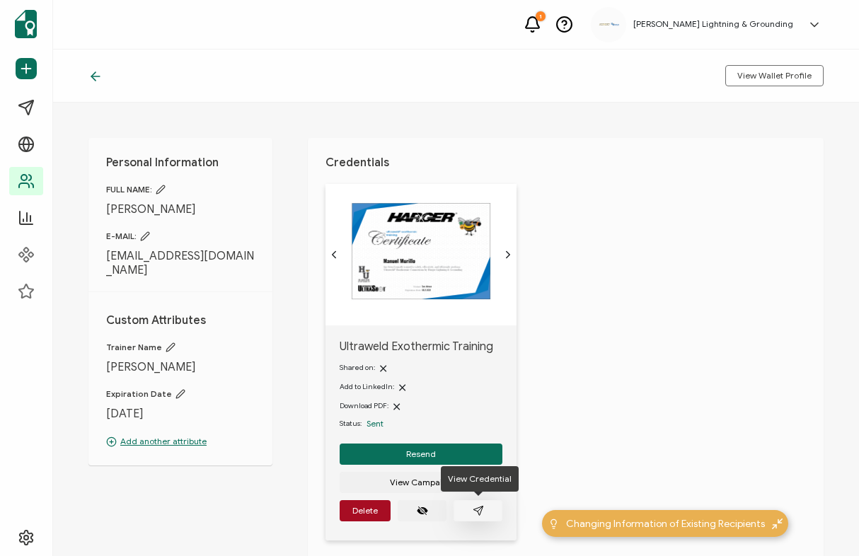
click at [475, 510] on icon "paper plane outline" at bounding box center [478, 510] width 11 height 11
click at [100, 71] on icon at bounding box center [95, 76] width 14 height 14
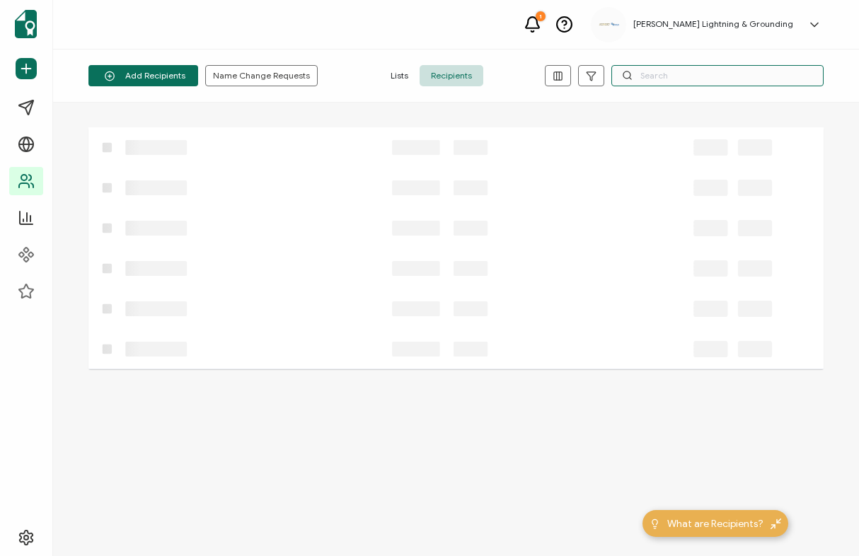
click at [663, 81] on input "text" at bounding box center [717, 75] width 212 height 21
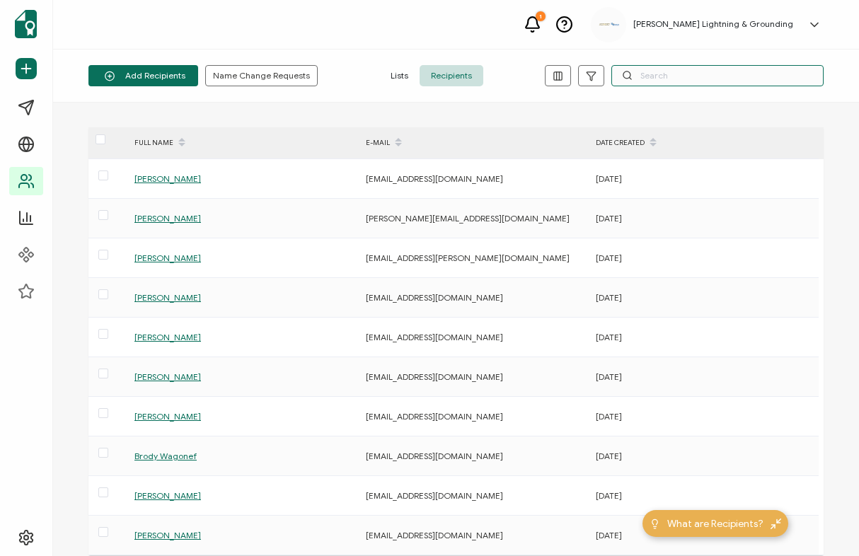
click at [662, 77] on input "text" at bounding box center [717, 75] width 212 height 21
paste input "[EMAIL_ADDRESS][DOMAIN_NAME]"
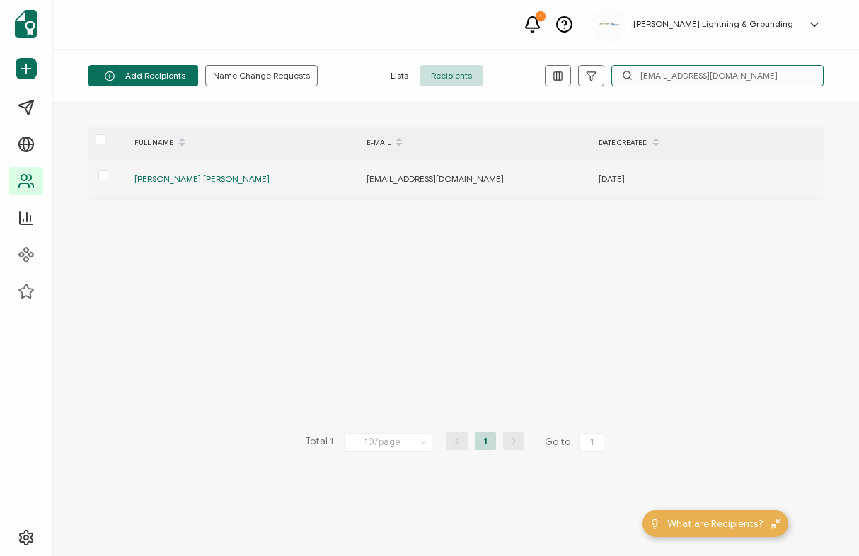
type input "[EMAIL_ADDRESS][DOMAIN_NAME]"
click at [156, 180] on span "[PERSON_NAME] [PERSON_NAME]" at bounding box center [201, 178] width 135 height 11
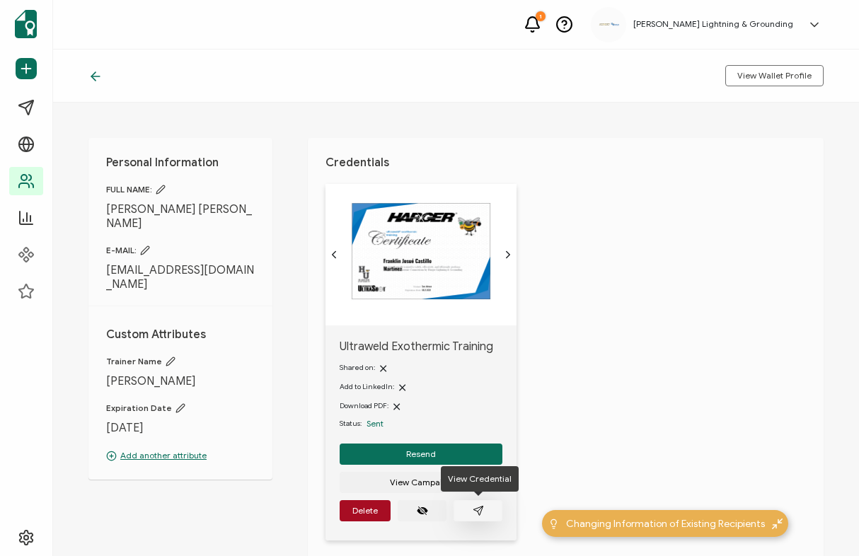
click at [483, 505] on span "button" at bounding box center [478, 510] width 11 height 11
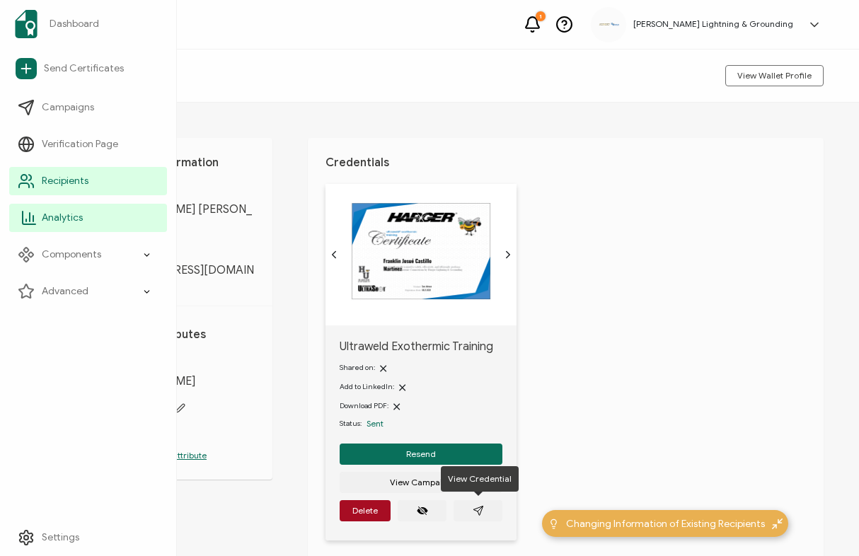
click at [39, 217] on link "Analytics" at bounding box center [88, 218] width 158 height 28
